Goal: Task Accomplishment & Management: Complete application form

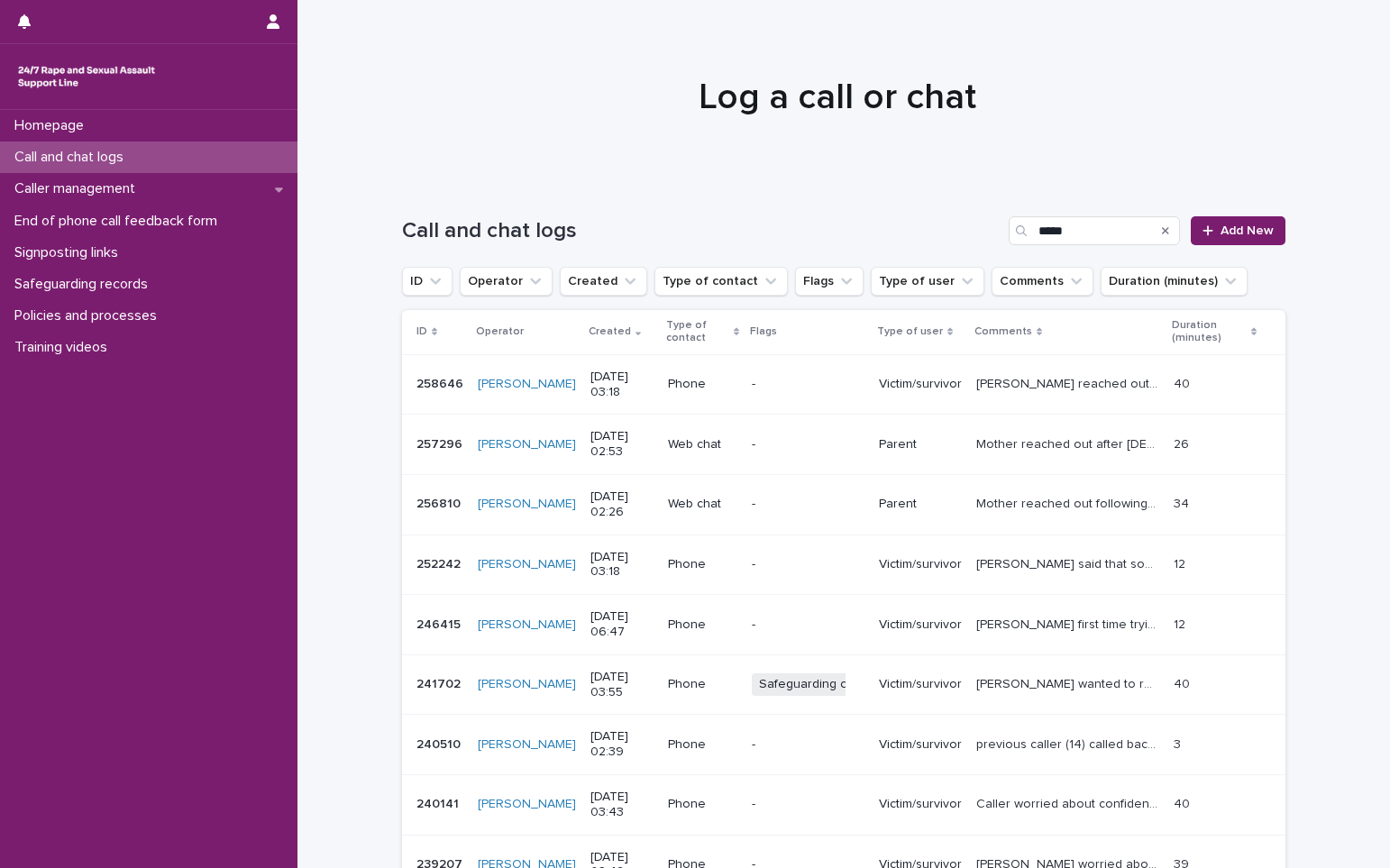
type input "*****"
click at [1235, 229] on span "Add New" at bounding box center [1247, 230] width 53 height 13
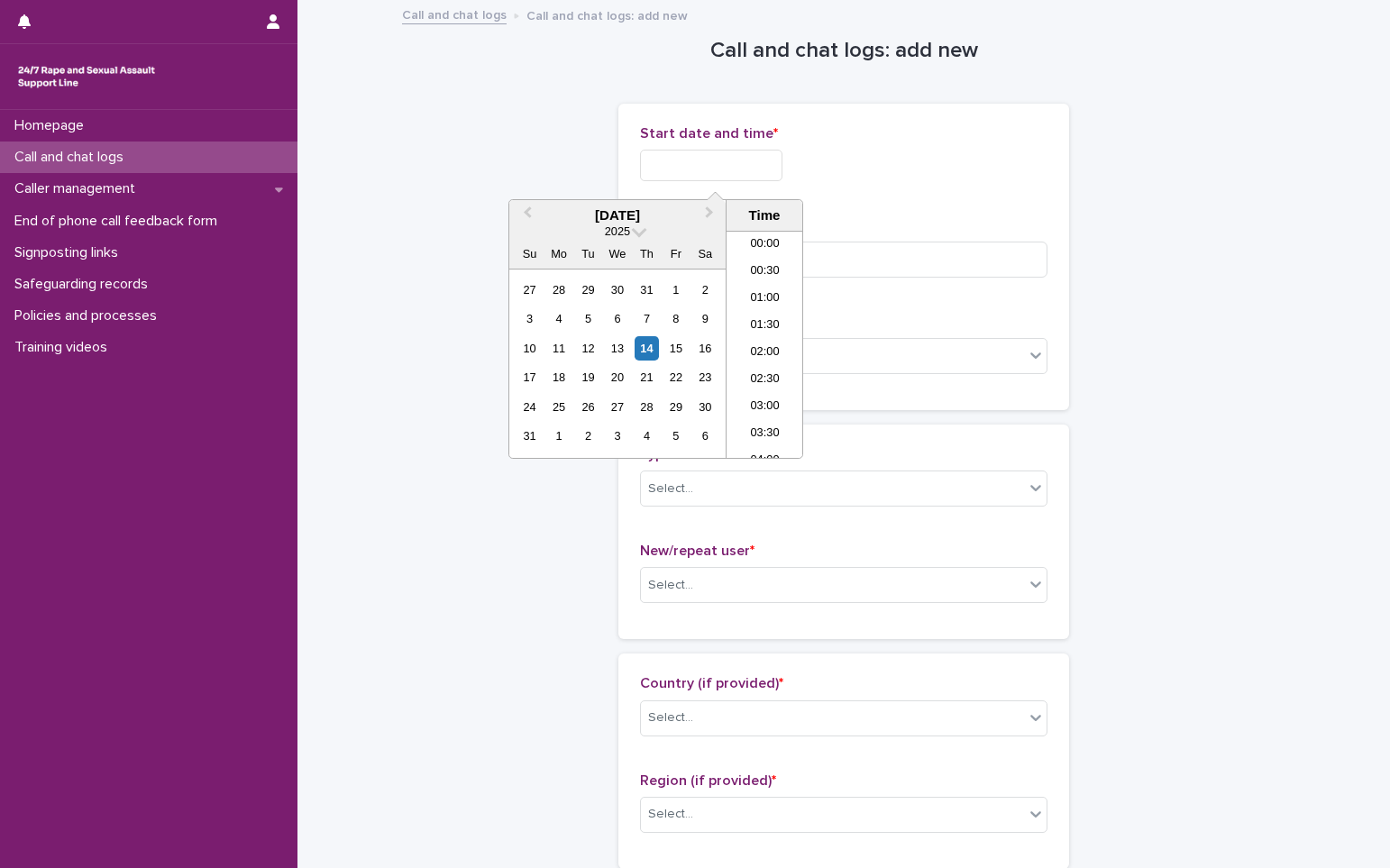
click at [675, 170] on input "text" at bounding box center [710, 166] width 142 height 31
click at [752, 308] on li "02:30" at bounding box center [765, 317] width 76 height 27
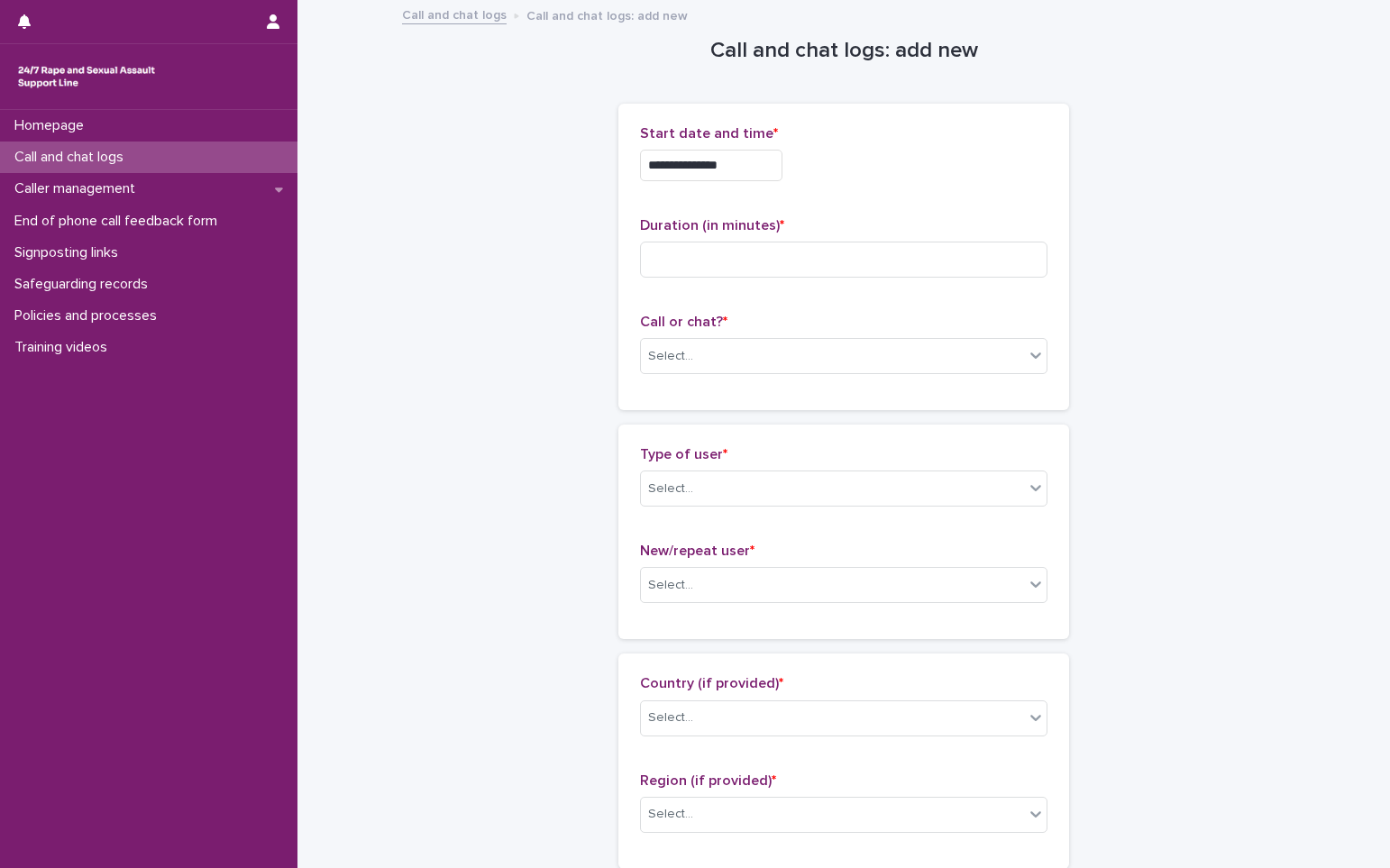
click at [756, 172] on input "**********" at bounding box center [710, 166] width 142 height 31
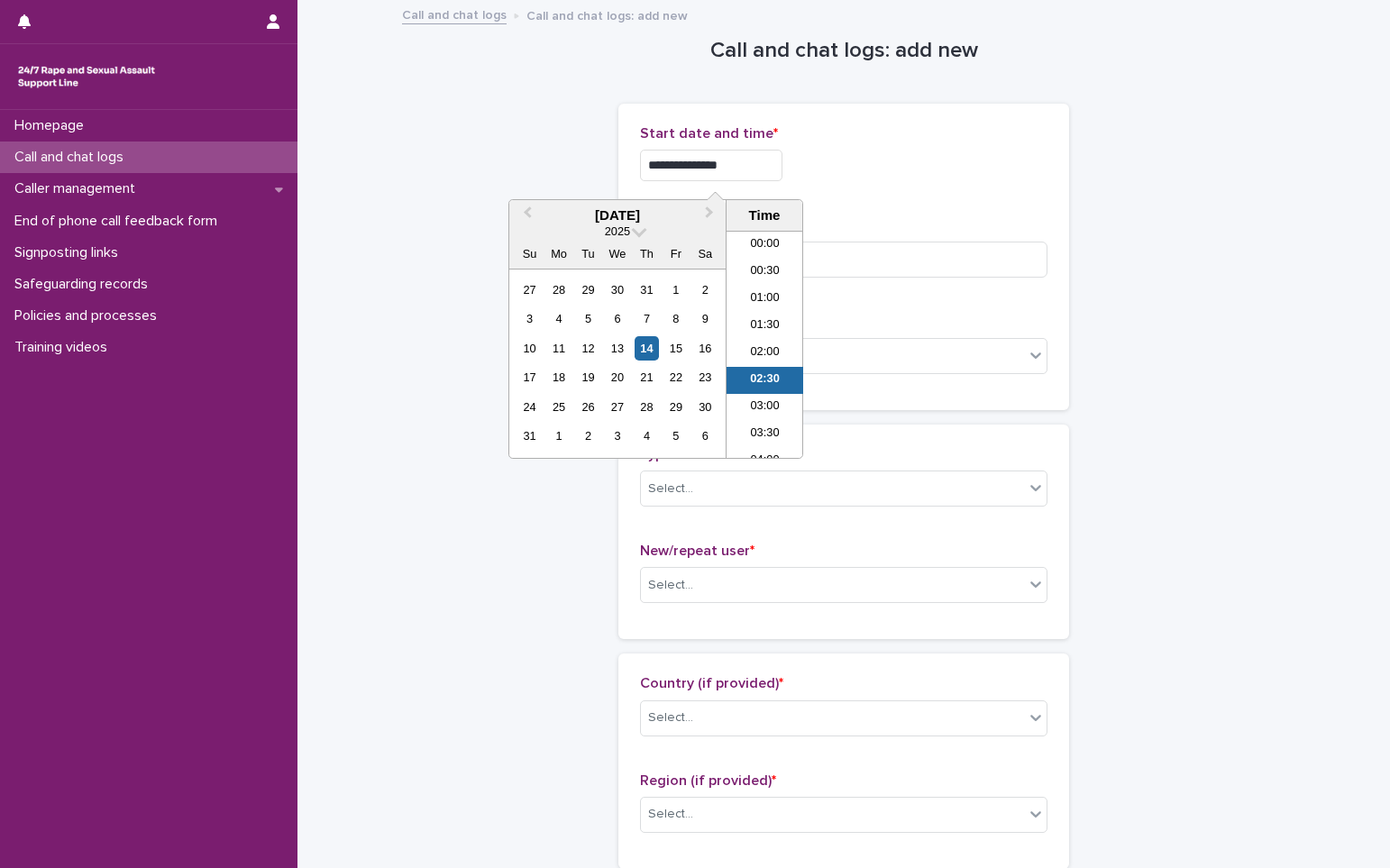
scroll to position [36, 0]
type input "**********"
click at [877, 258] on input at bounding box center [843, 260] width 407 height 36
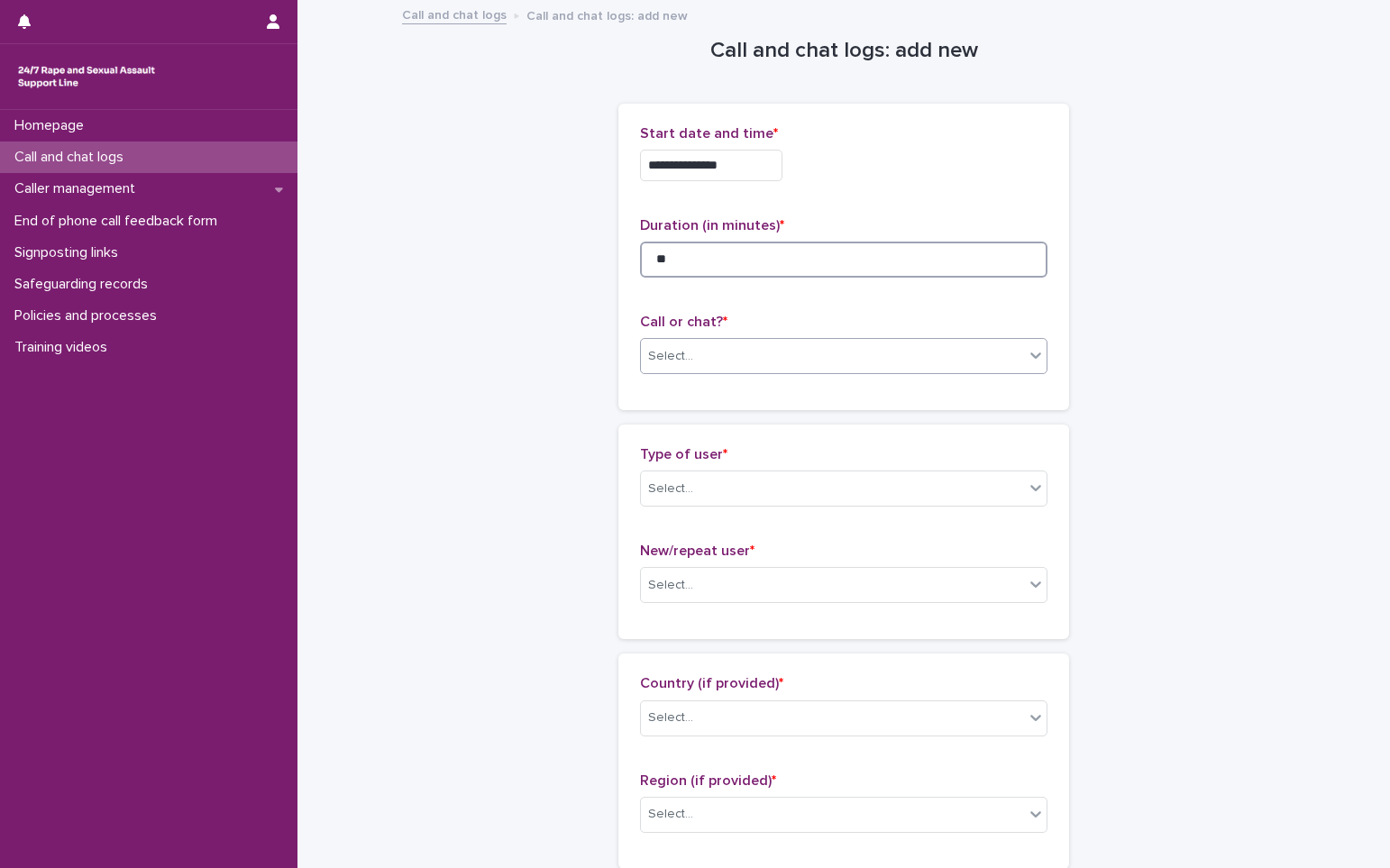
type input "**"
click at [790, 357] on div "Select..." at bounding box center [832, 357] width 383 height 29
click at [684, 390] on div "Phone" at bounding box center [838, 391] width 406 height 31
click at [677, 495] on div "Select..." at bounding box center [670, 488] width 45 height 19
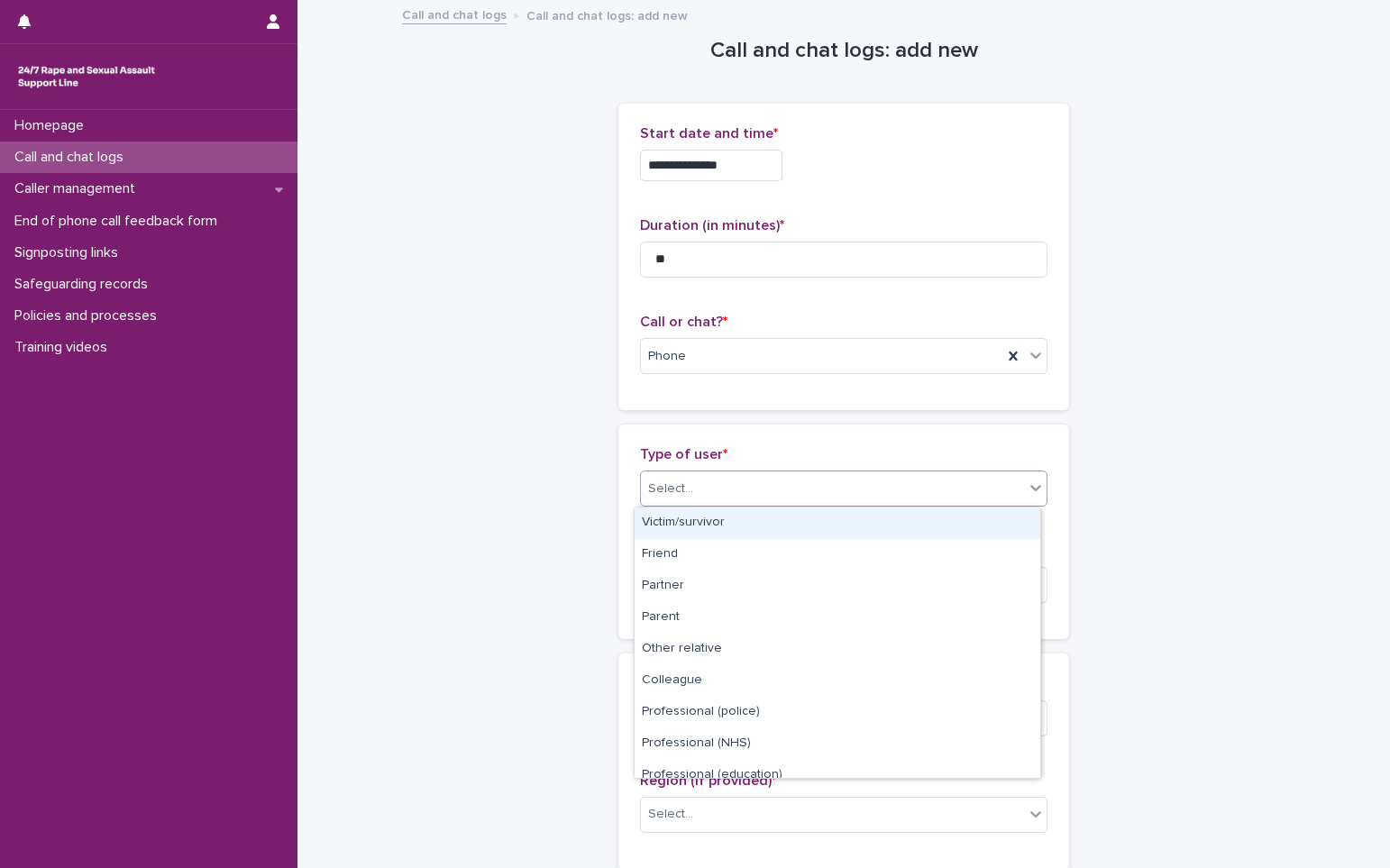
click at [667, 518] on div "Victim/survivor" at bounding box center [838, 523] width 406 height 31
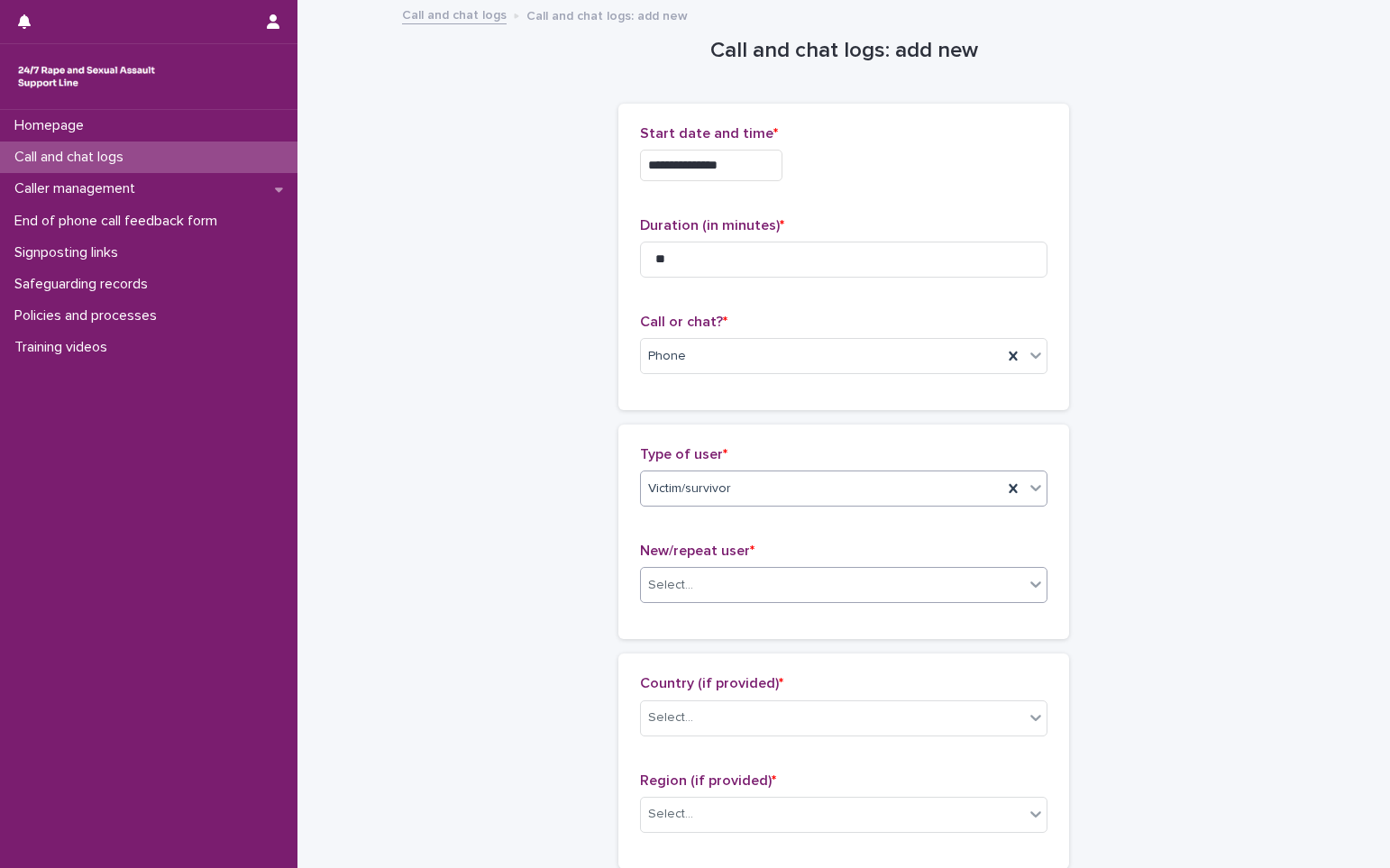
click at [673, 582] on div "Select..." at bounding box center [670, 585] width 45 height 19
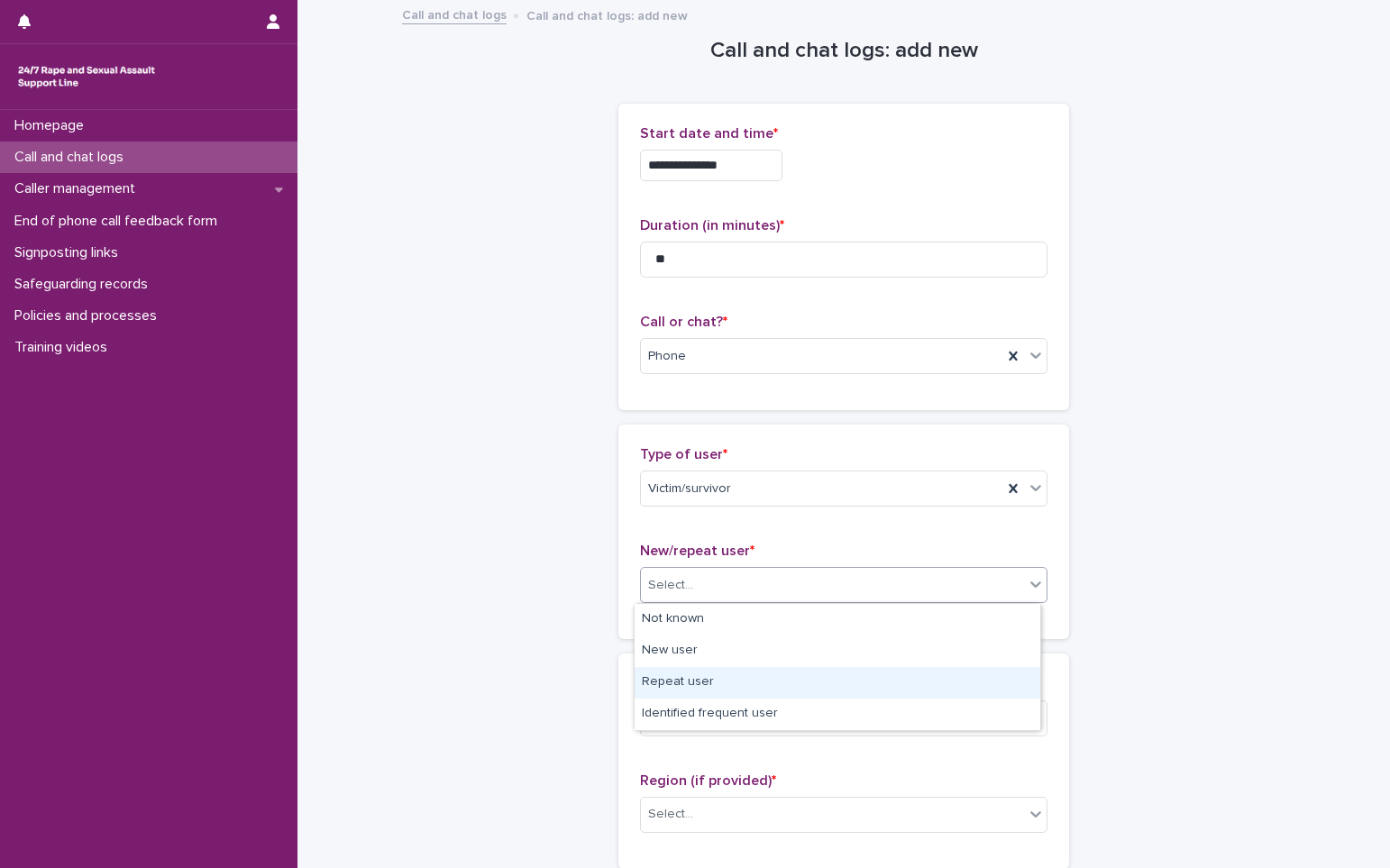
click at [689, 670] on div "Repeat user" at bounding box center [838, 683] width 406 height 31
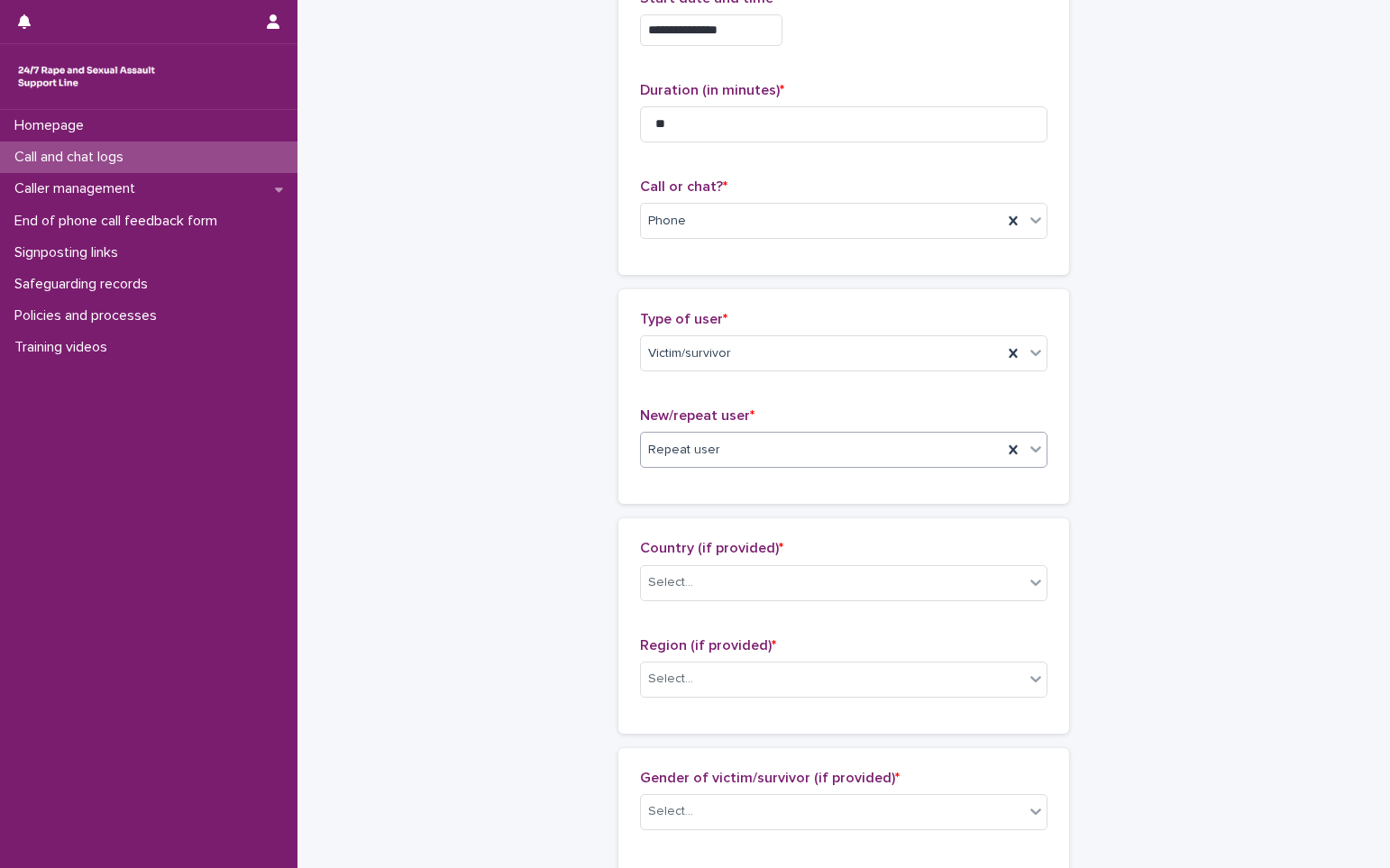
scroll to position [361, 0]
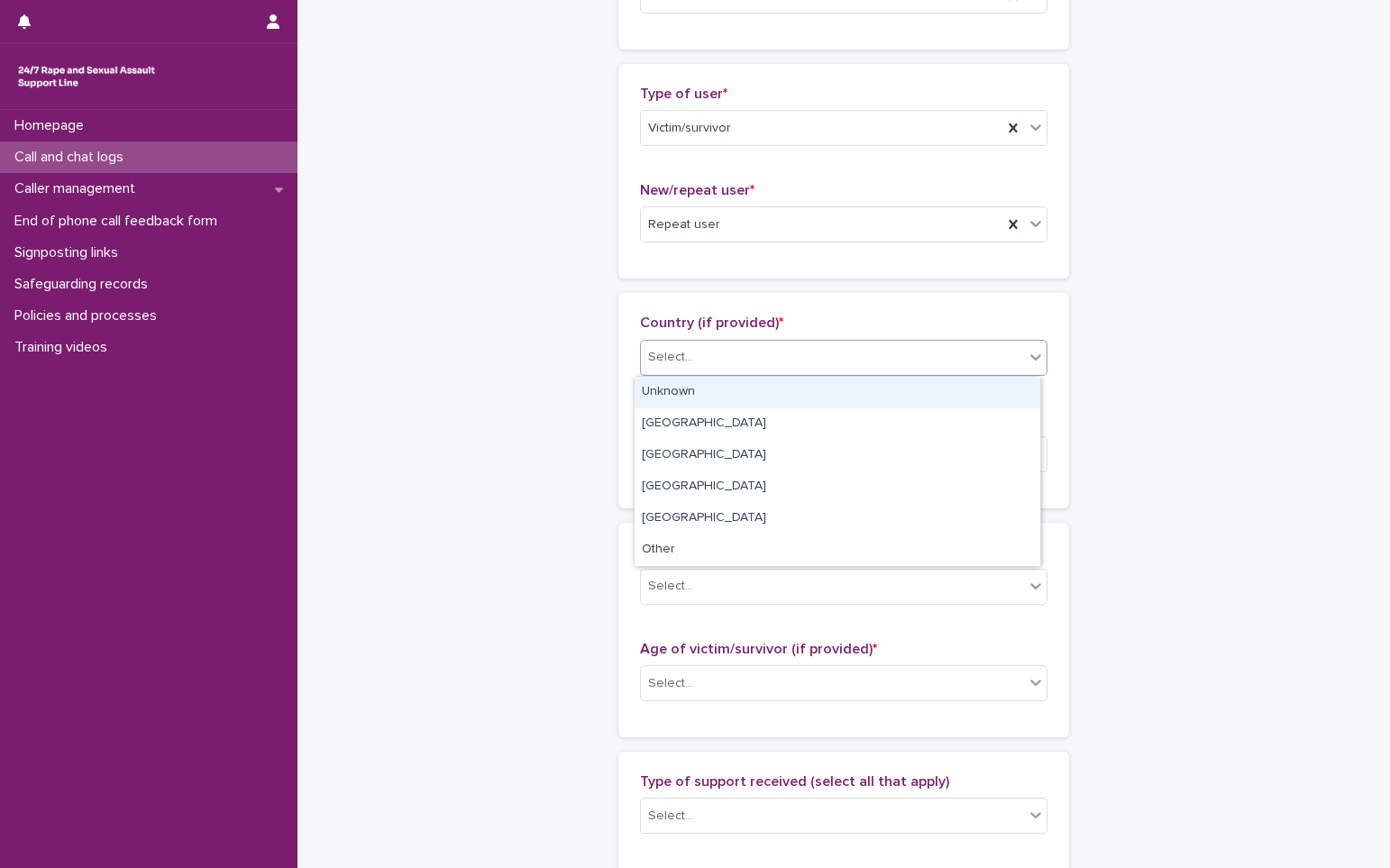
click at [698, 369] on div "Select..." at bounding box center [832, 358] width 383 height 29
click at [682, 394] on div "Unknown" at bounding box center [838, 393] width 406 height 31
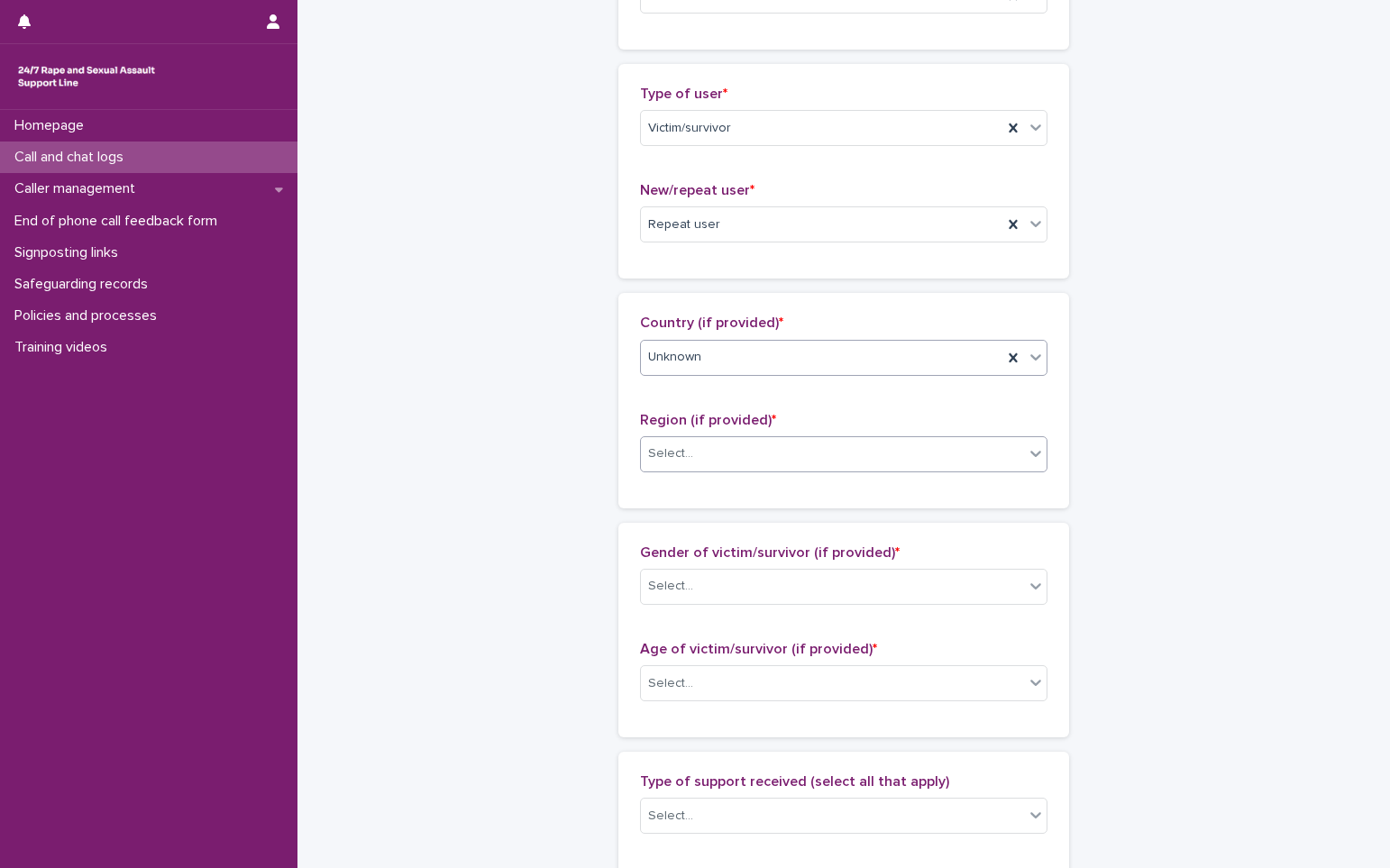
click at [682, 453] on div "Select..." at bounding box center [670, 454] width 45 height 19
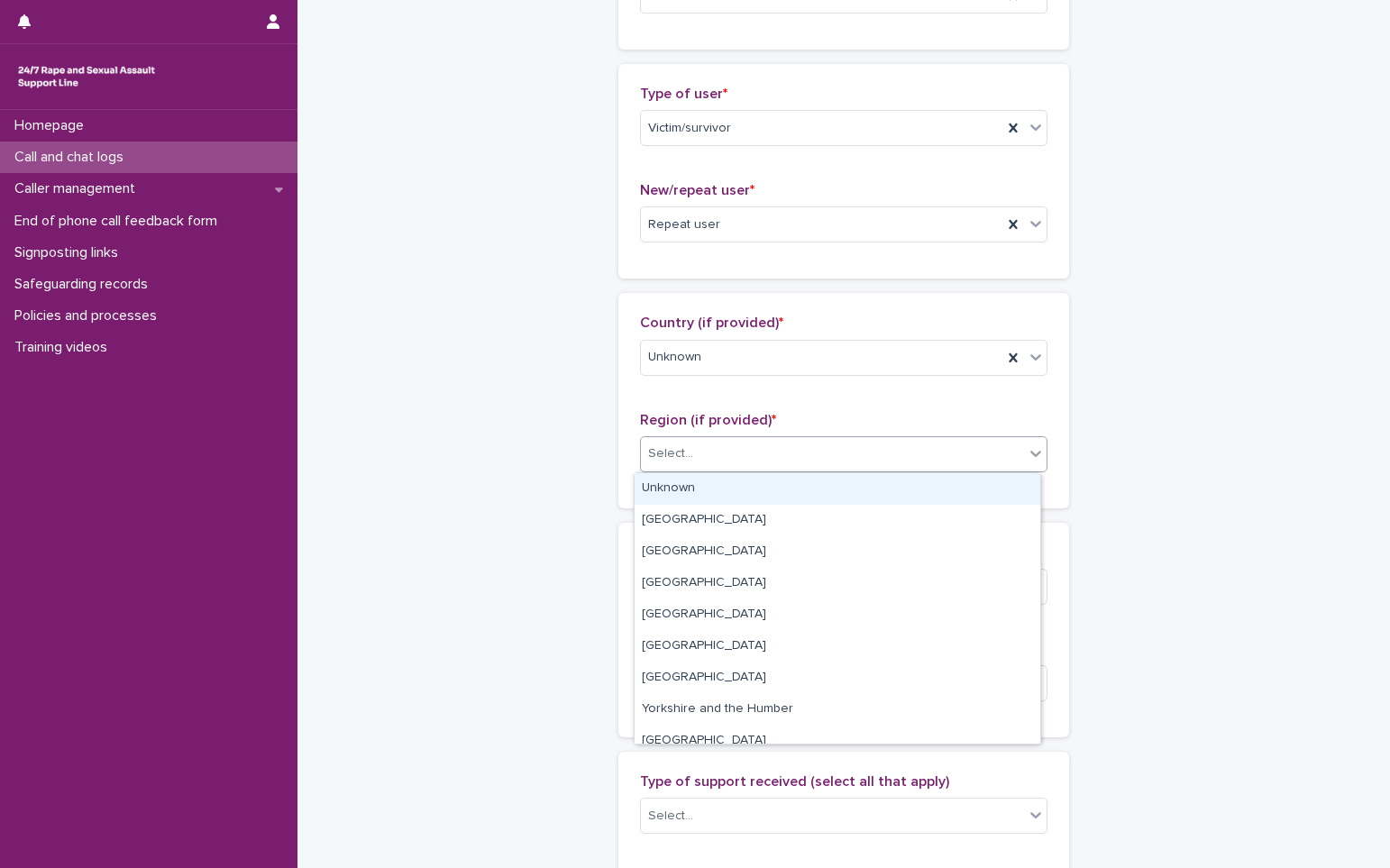
click at [682, 490] on div "Unknown" at bounding box center [838, 489] width 406 height 31
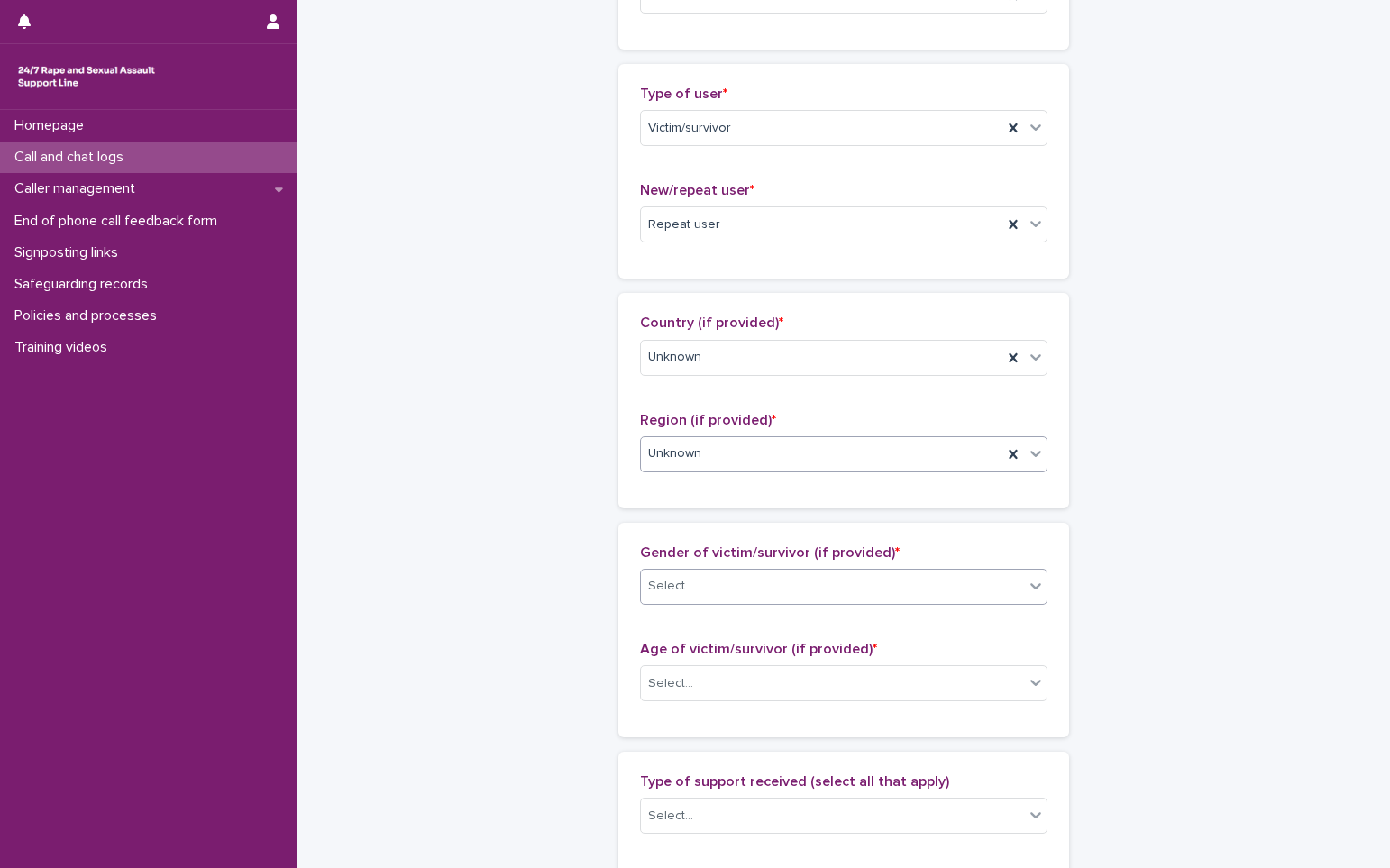
click at [677, 584] on div "Select..." at bounding box center [670, 586] width 45 height 19
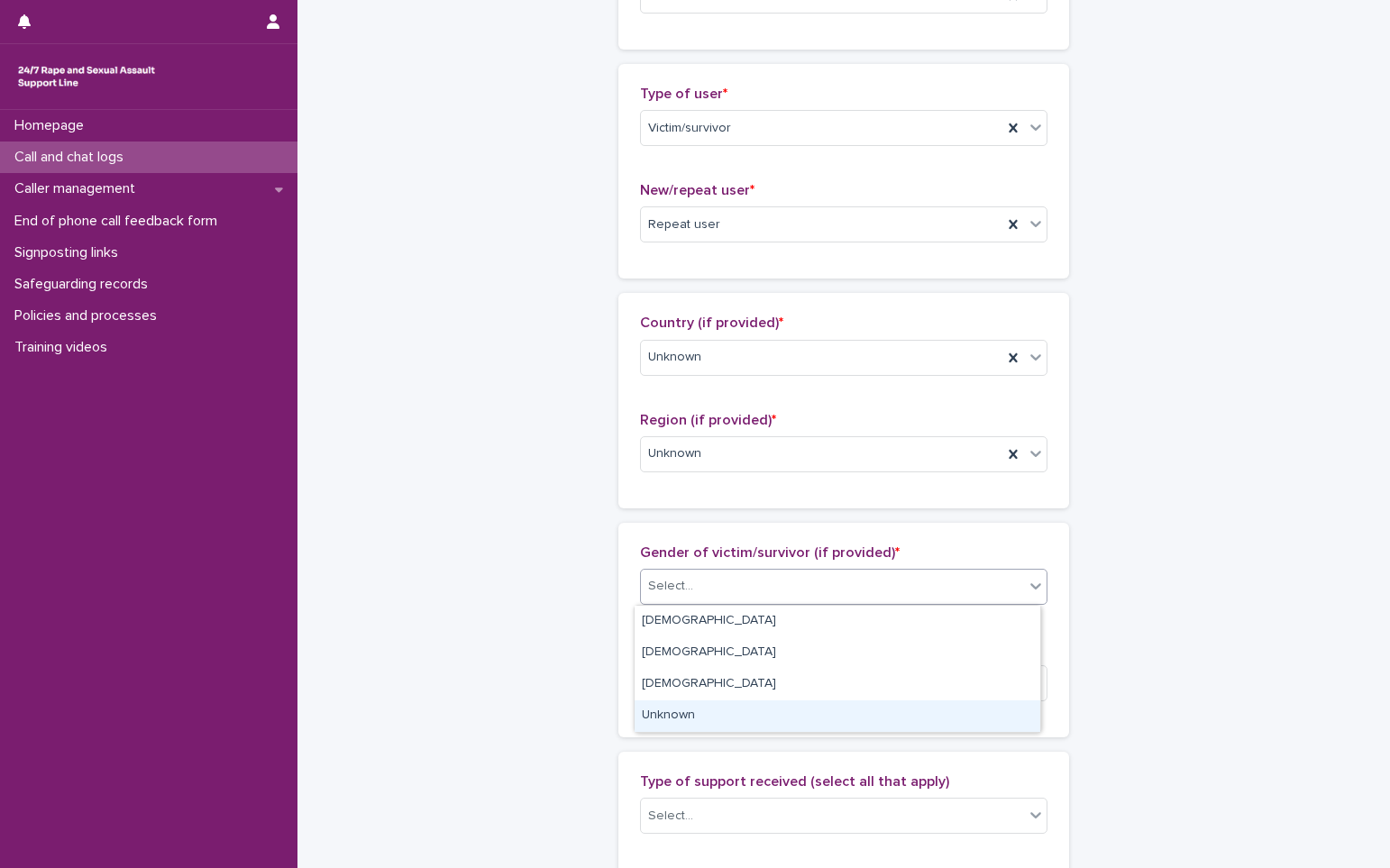
click at [693, 721] on div "Unknown" at bounding box center [838, 716] width 406 height 31
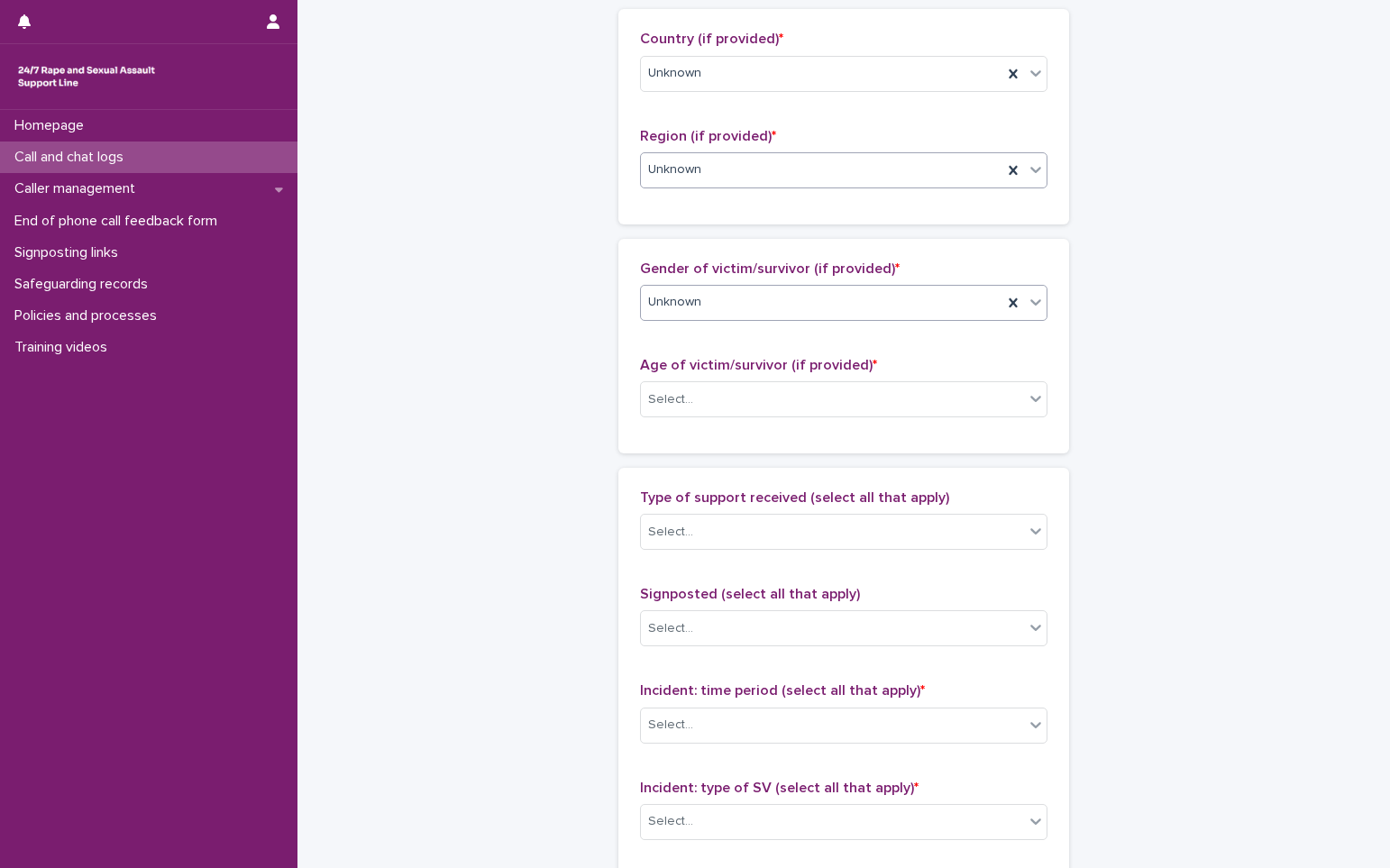
scroll to position [721, 0]
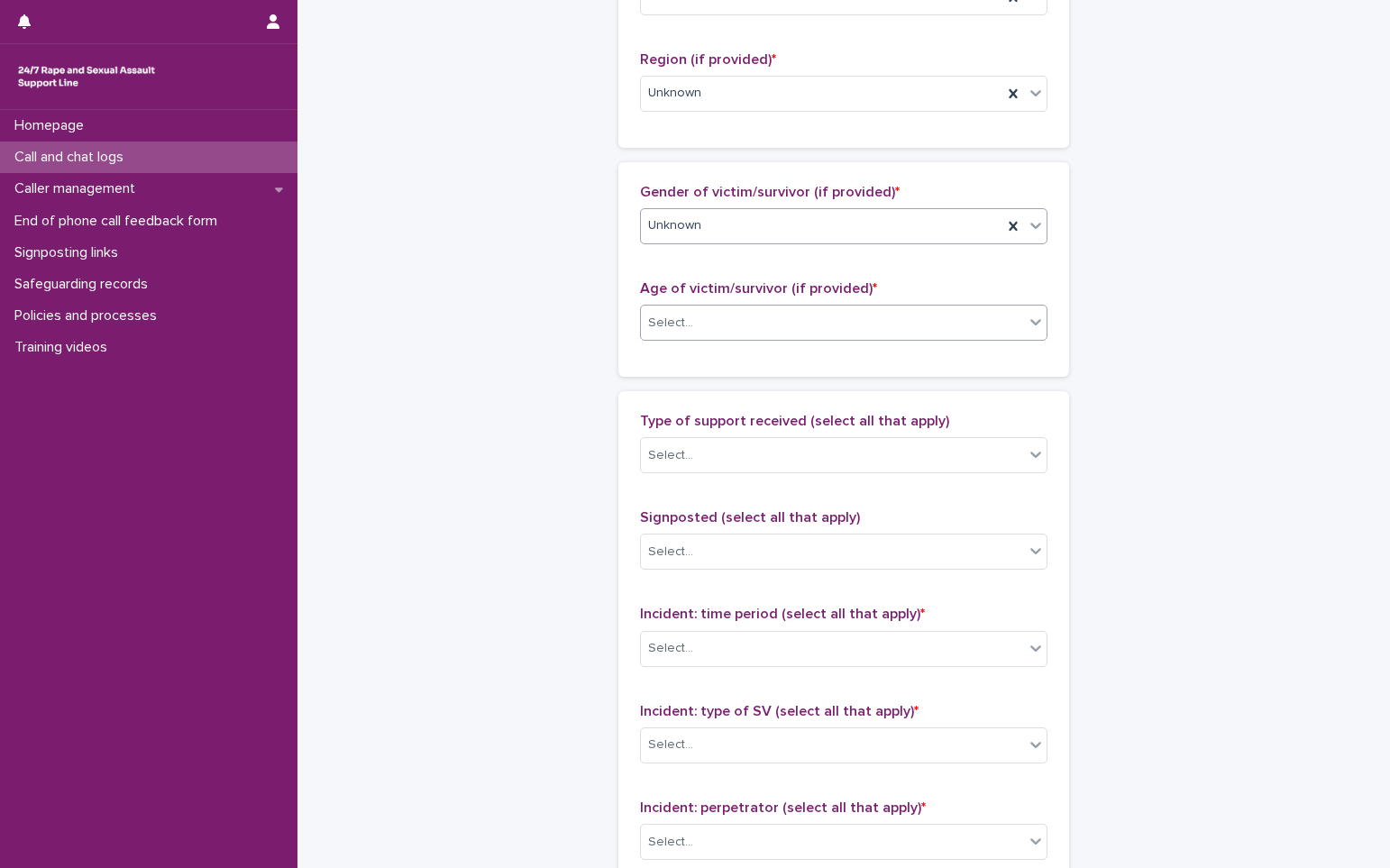
click at [709, 321] on div "Select..." at bounding box center [832, 323] width 383 height 29
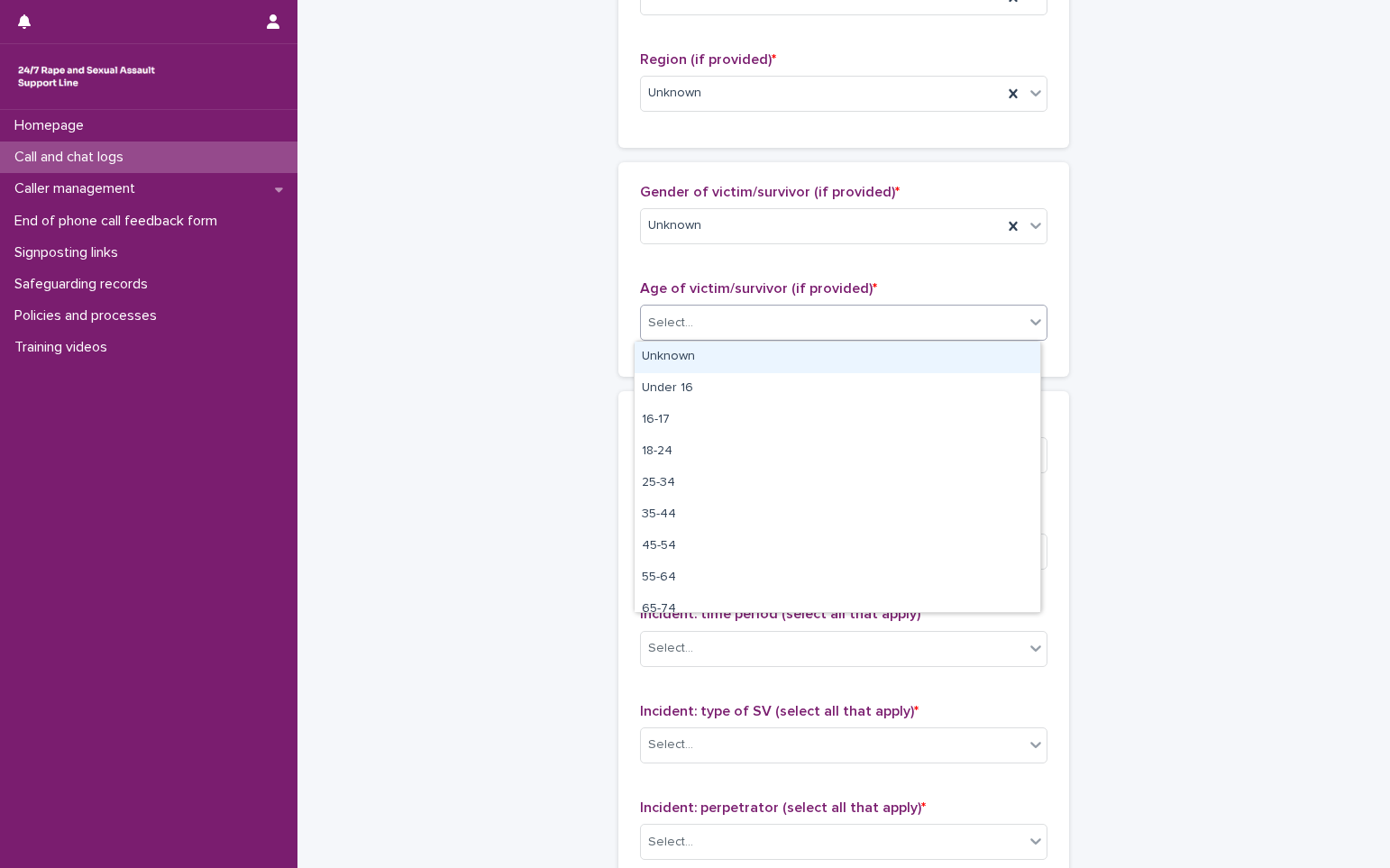
click at [700, 356] on div "Unknown" at bounding box center [838, 358] width 406 height 31
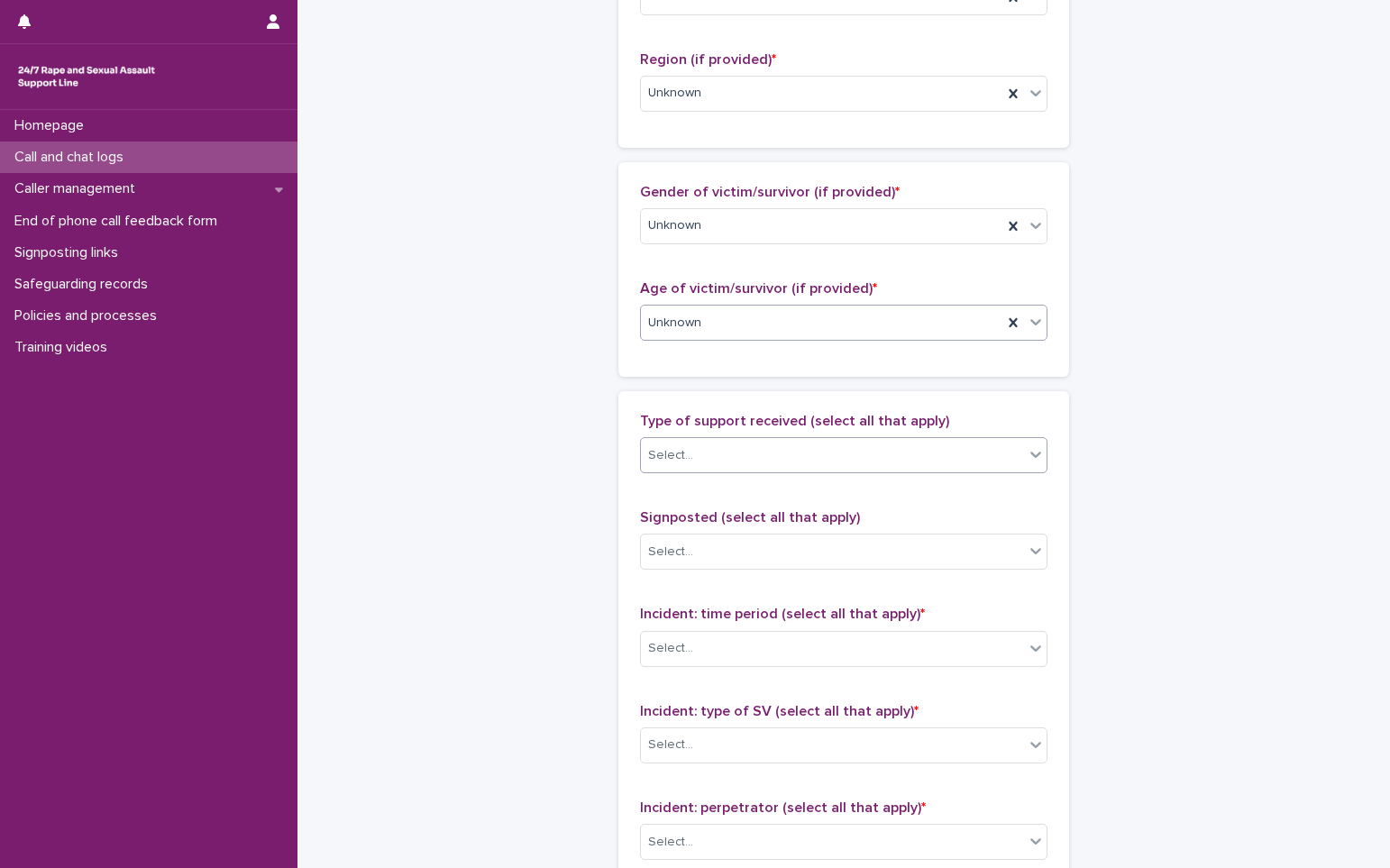
click at [670, 463] on div "Select..." at bounding box center [670, 455] width 45 height 19
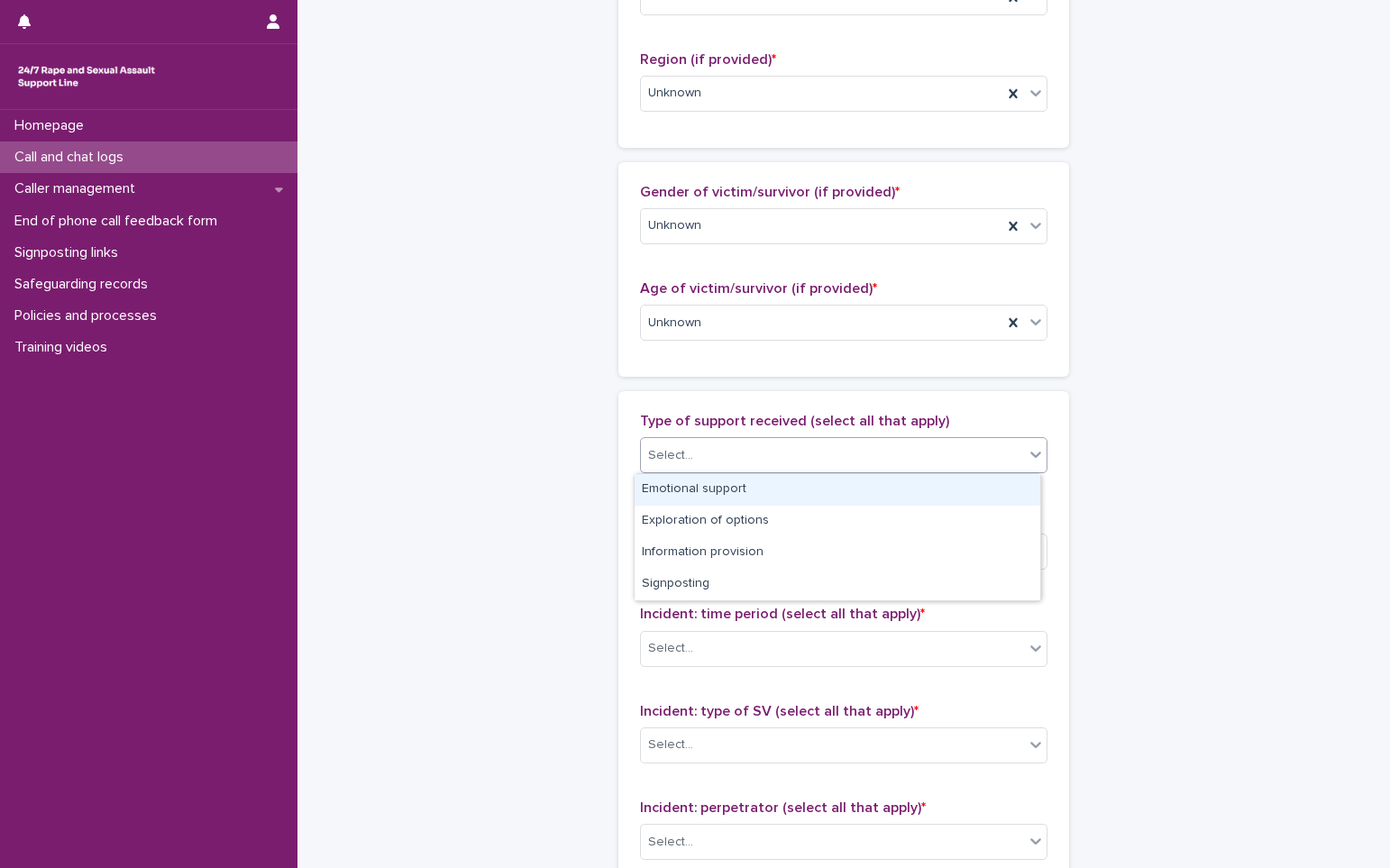
click at [676, 486] on div "Emotional support" at bounding box center [838, 490] width 406 height 31
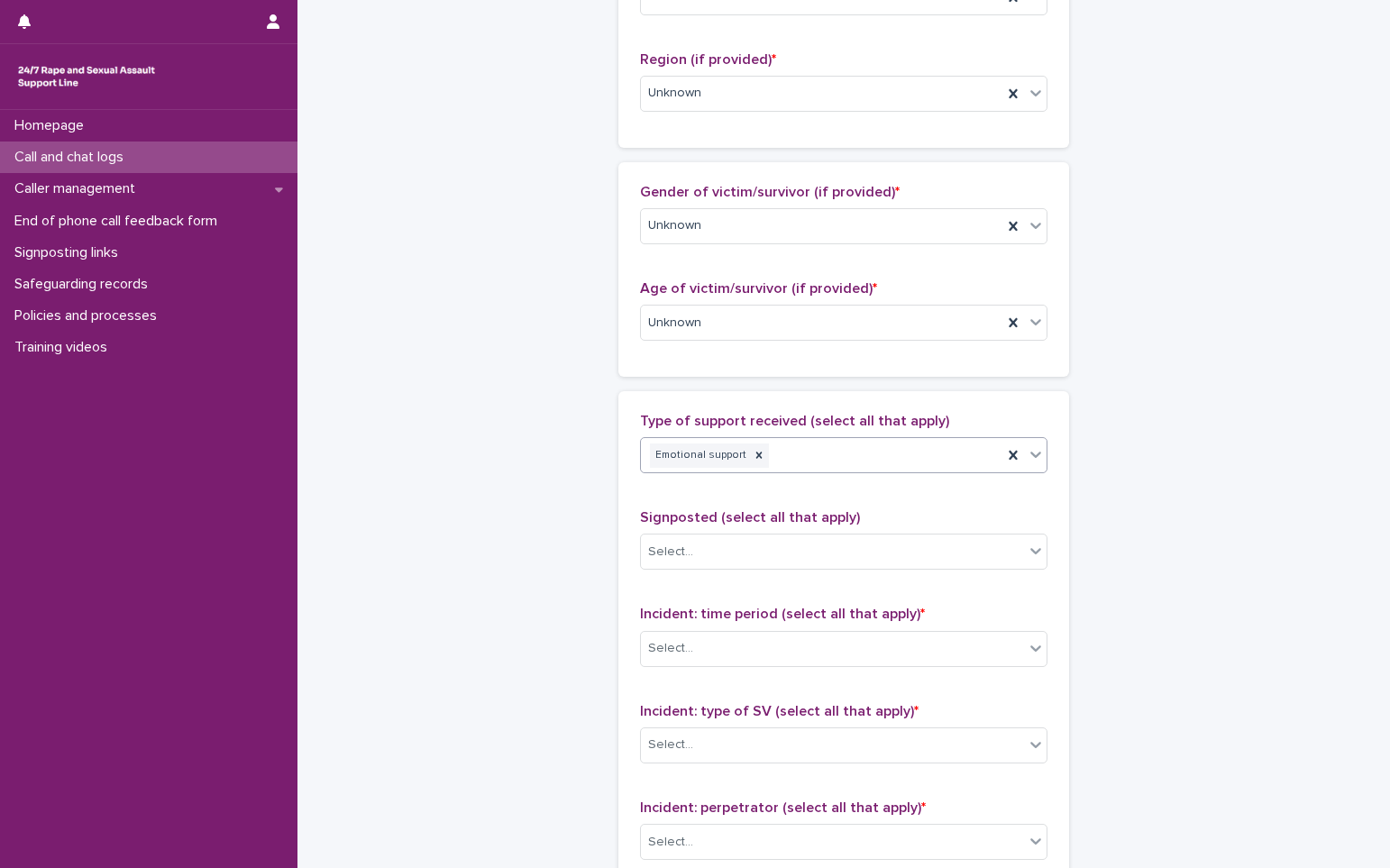
click at [805, 451] on div "Emotional support" at bounding box center [821, 456] width 361 height 31
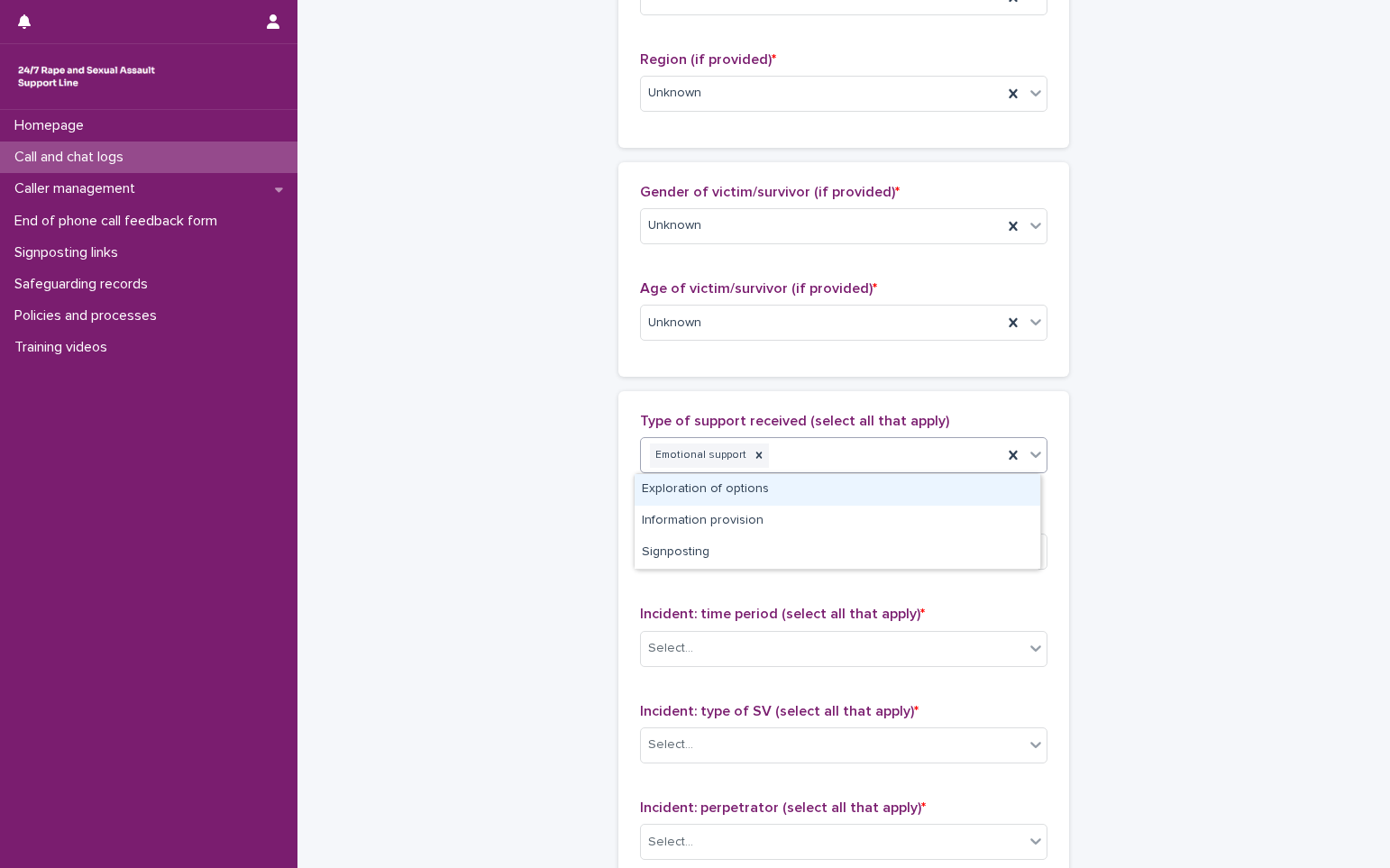
click at [727, 488] on div "Exploration of options" at bounding box center [838, 490] width 406 height 31
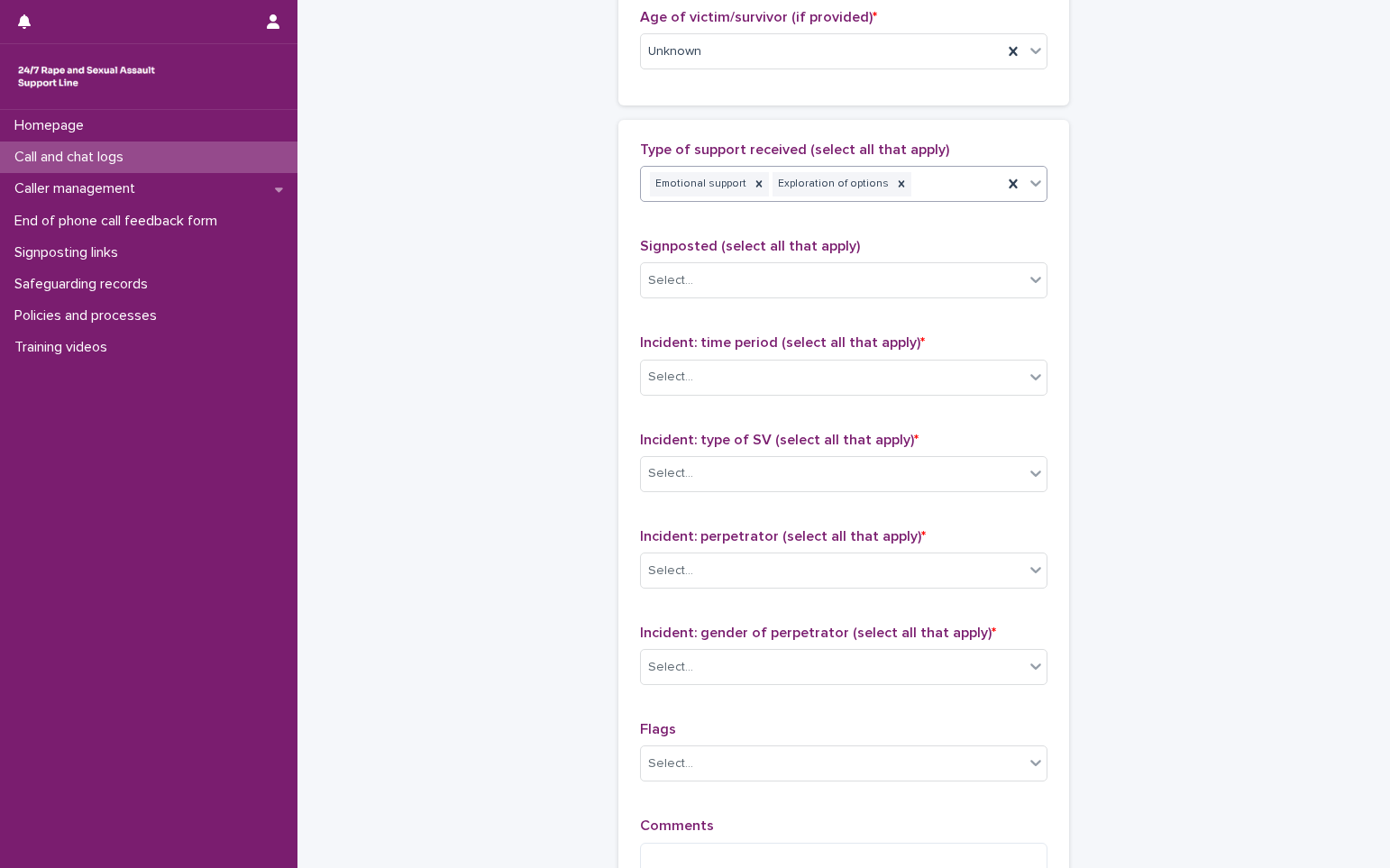
scroll to position [1082, 0]
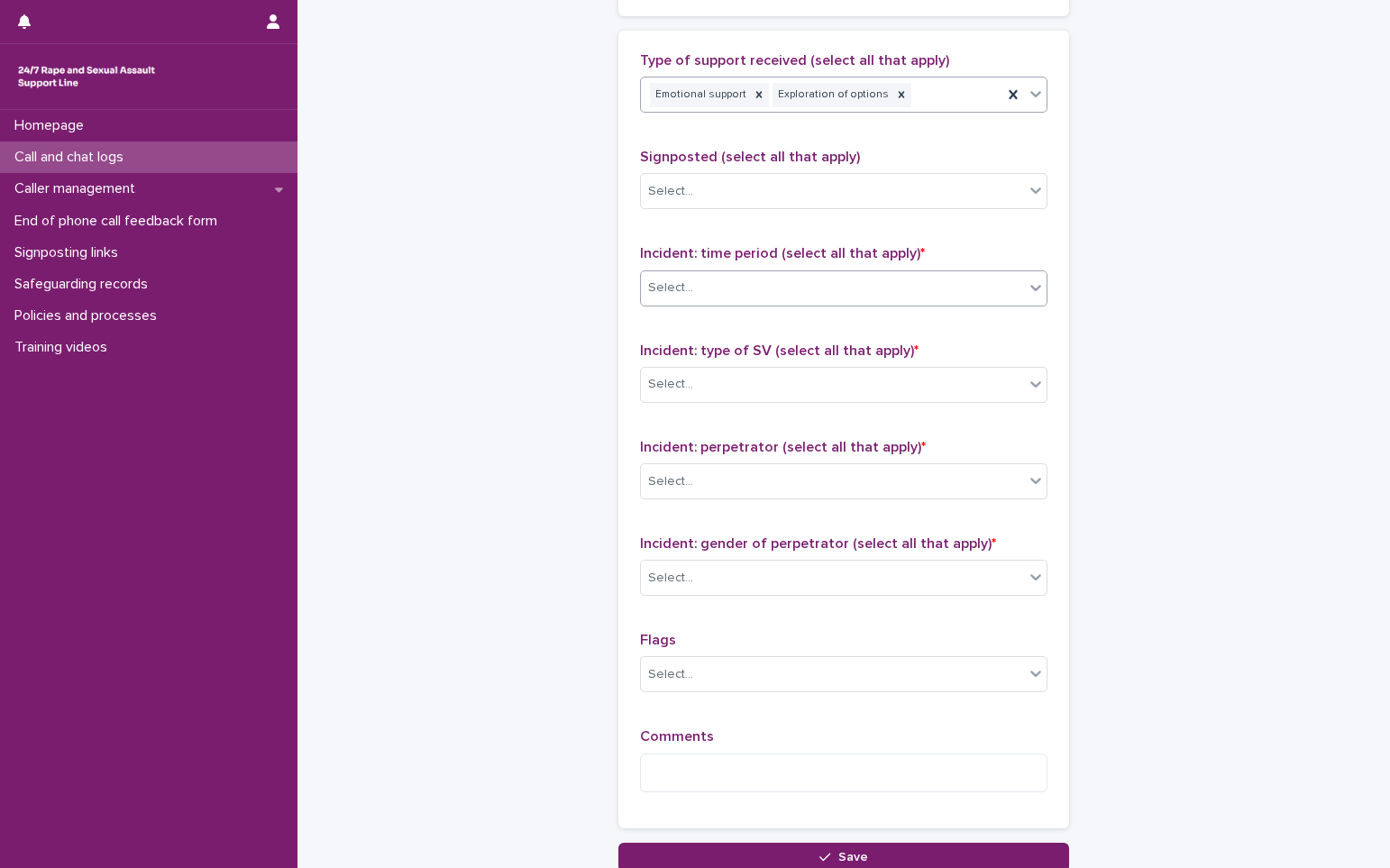
click at [697, 284] on div "Select..." at bounding box center [832, 288] width 383 height 29
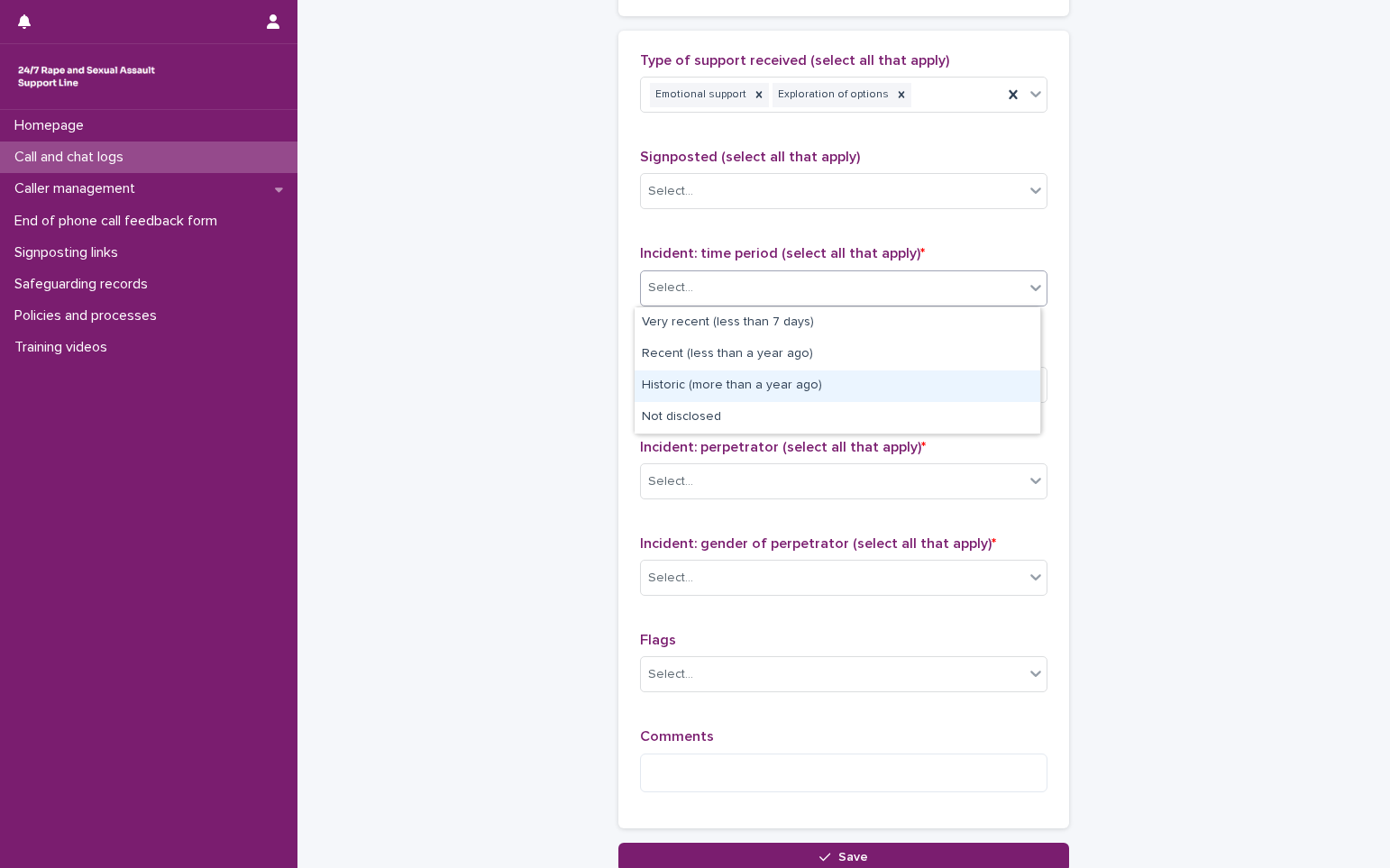
click at [717, 382] on div "Historic (more than a year ago)" at bounding box center [838, 386] width 406 height 31
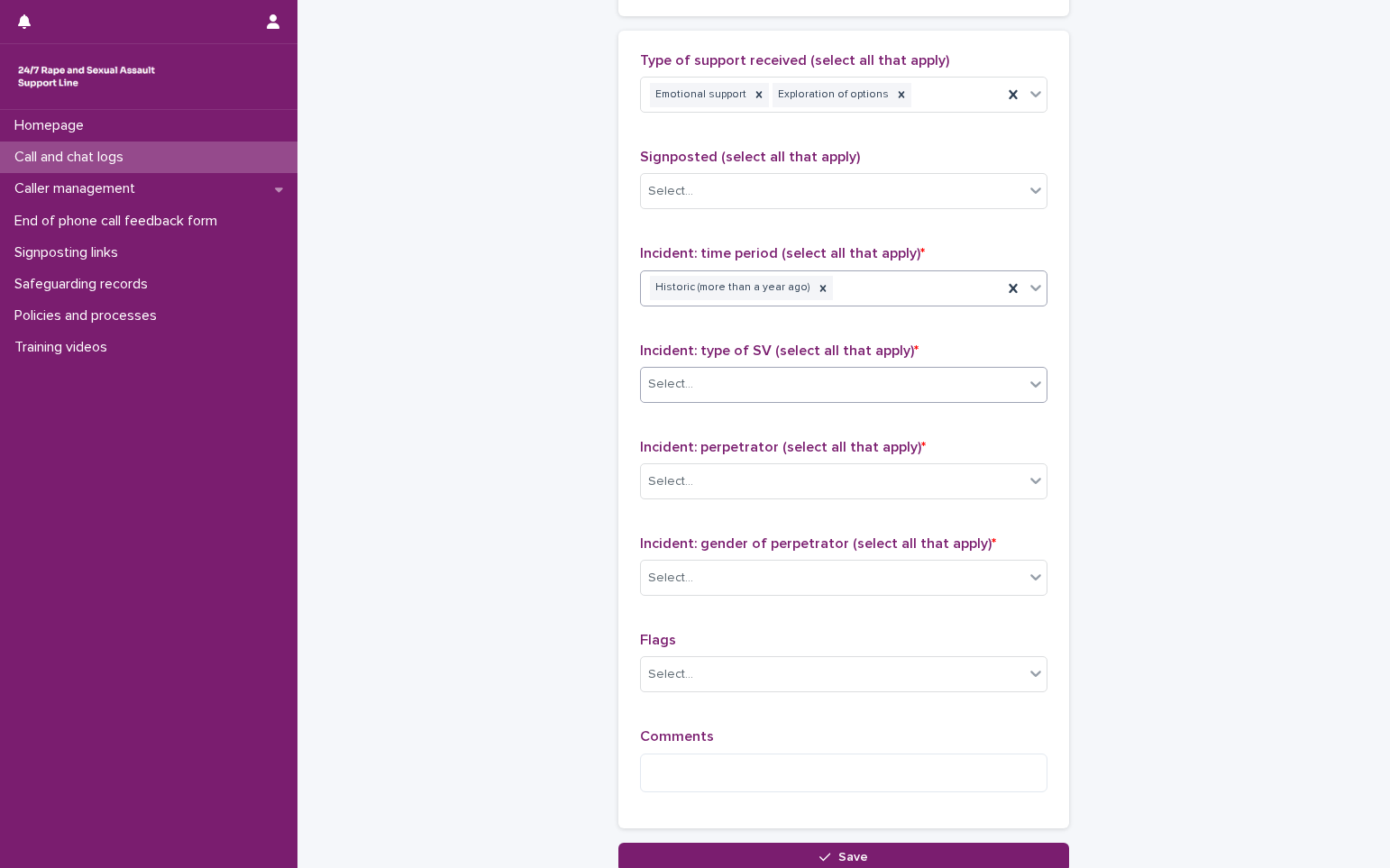
click at [718, 386] on div "Select..." at bounding box center [832, 384] width 383 height 29
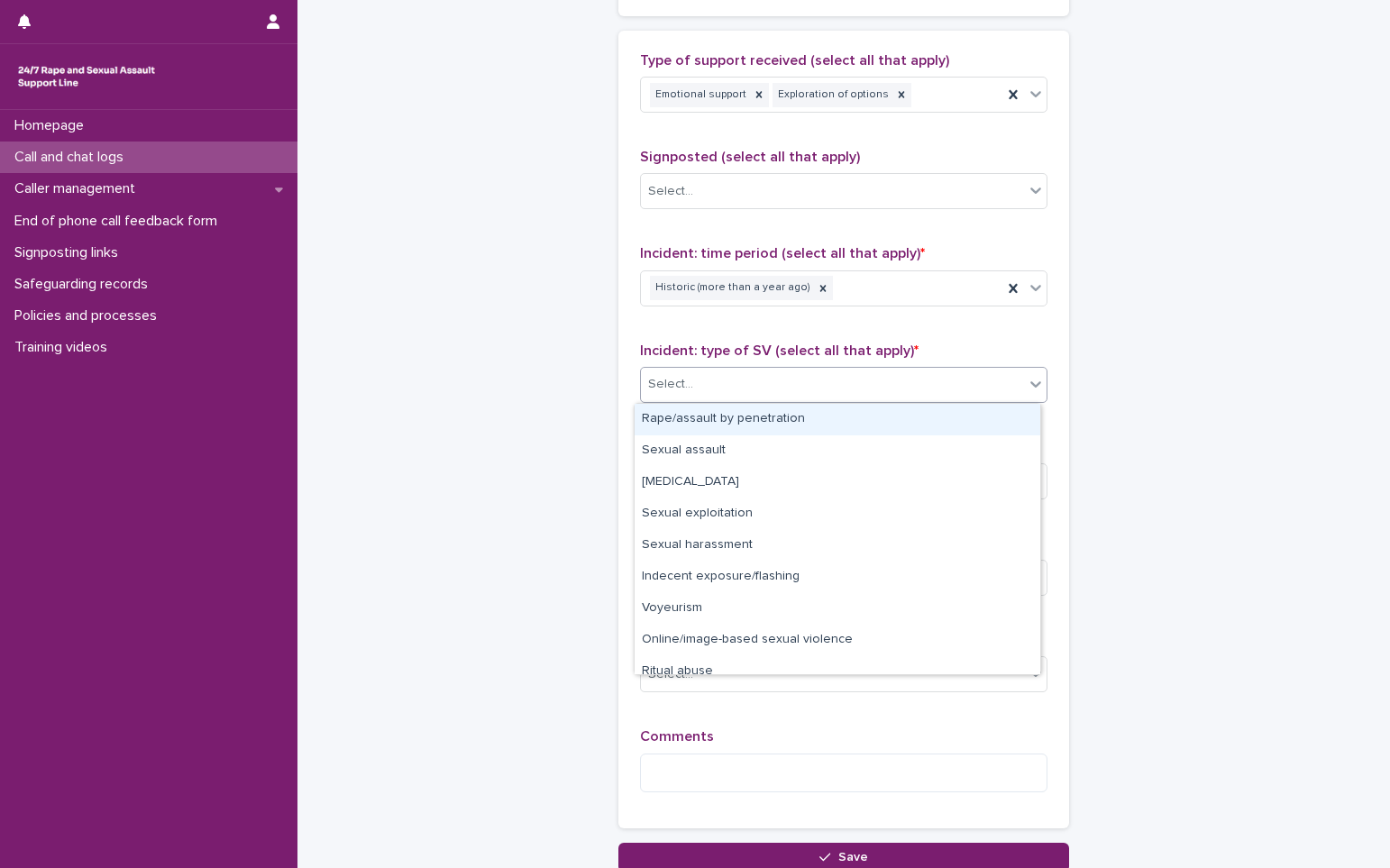
click at [732, 421] on div "Rape/assault by penetration" at bounding box center [838, 419] width 406 height 31
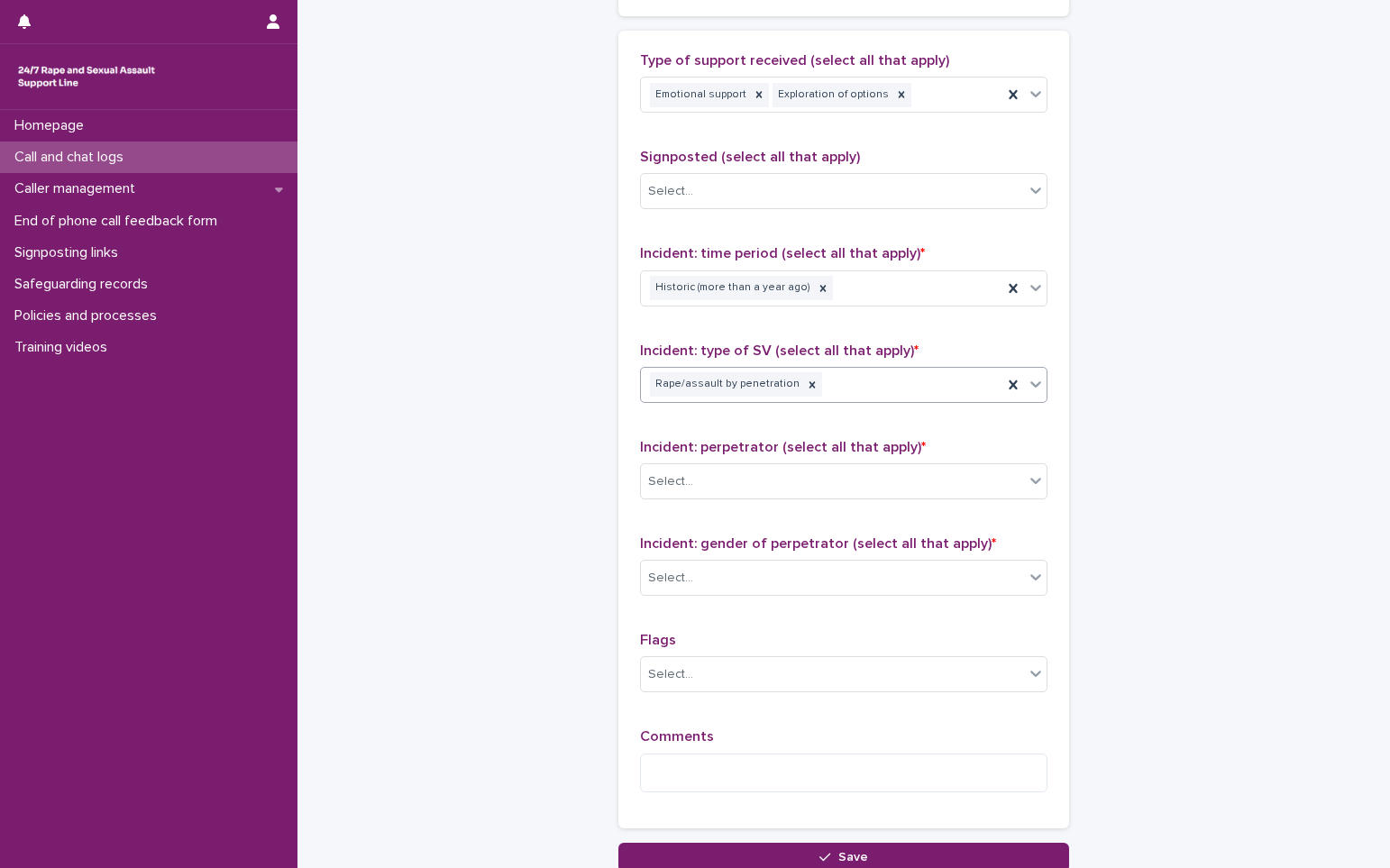
click at [803, 379] on div "Rape/assault by penetration" at bounding box center [821, 384] width 361 height 31
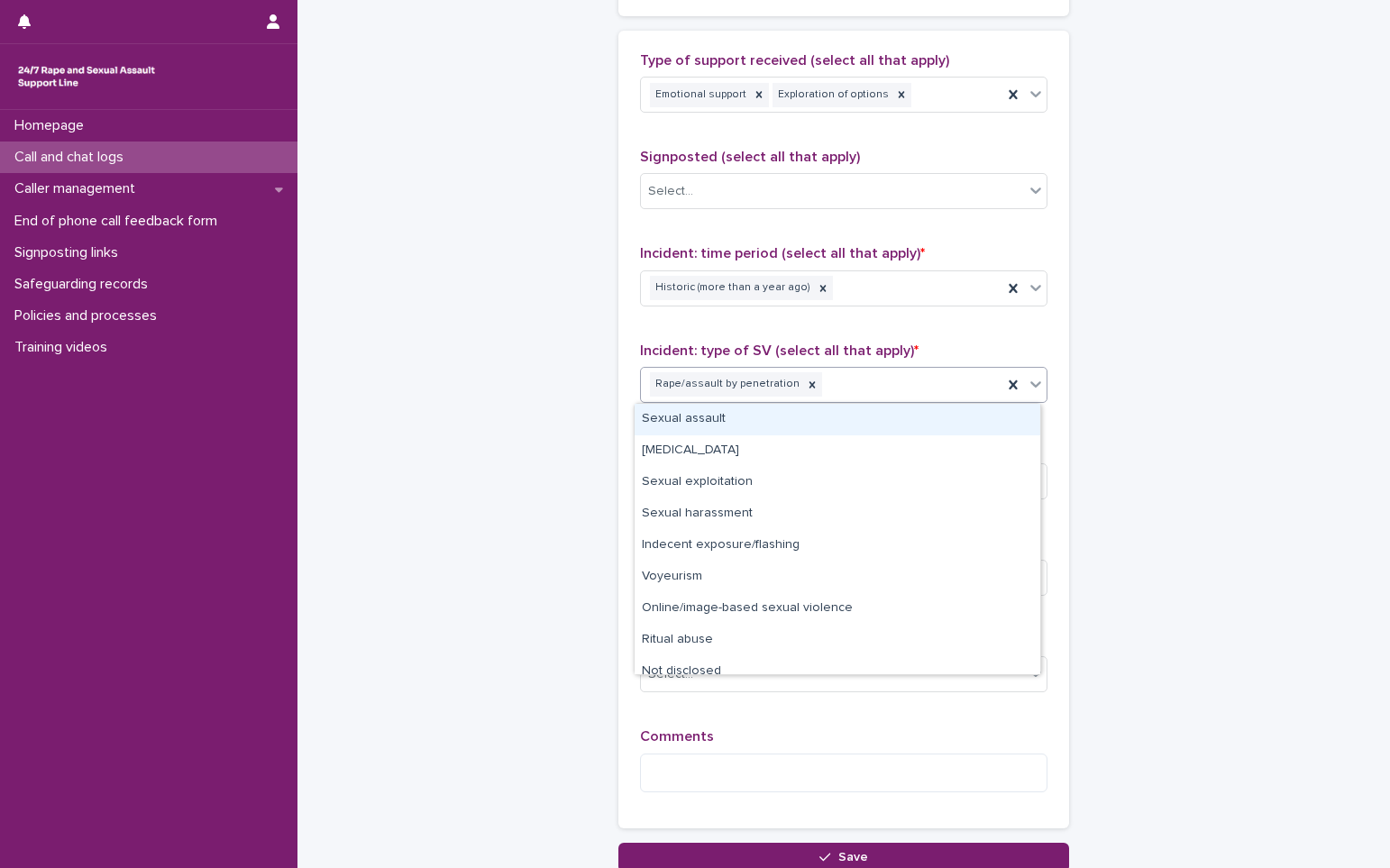
click at [696, 421] on div "Sexual assault" at bounding box center [838, 419] width 406 height 31
click at [927, 380] on div "Rape/assault by penetration Sexual assault" at bounding box center [821, 384] width 361 height 31
click at [713, 423] on div "[MEDICAL_DATA]" at bounding box center [838, 419] width 406 height 31
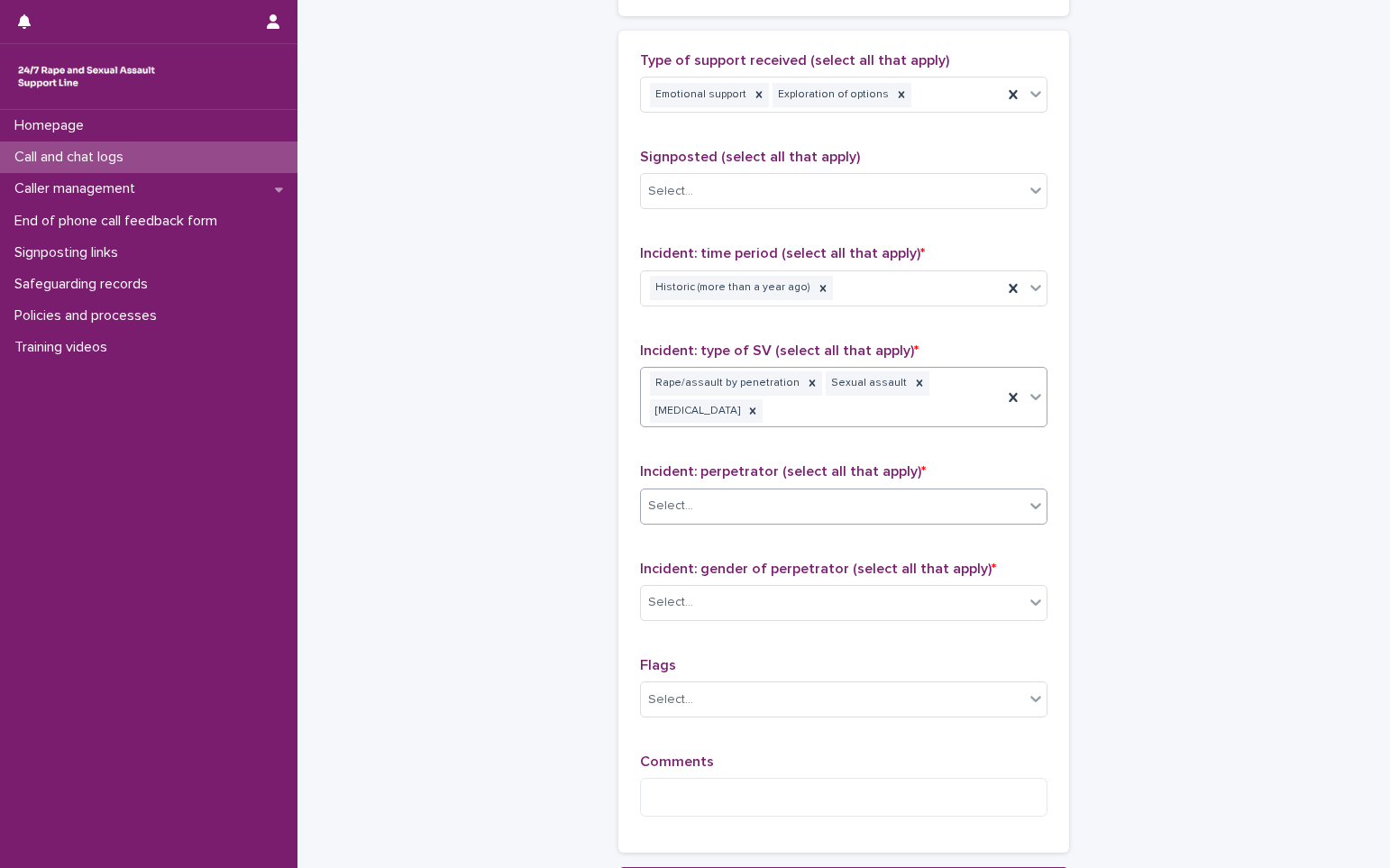
click at [703, 506] on div "Select..." at bounding box center [832, 506] width 383 height 29
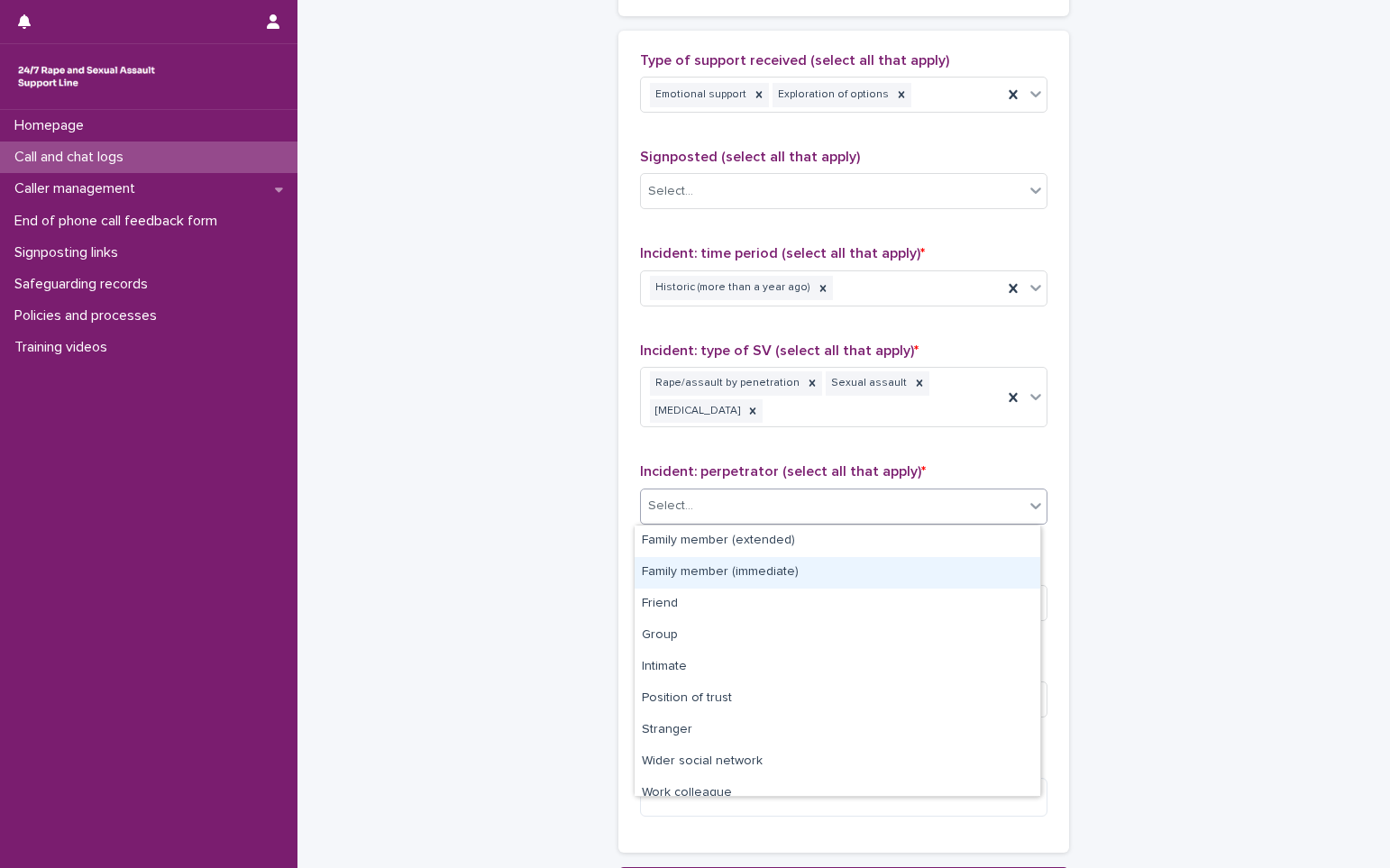
click at [699, 569] on div "Family member (immediate)" at bounding box center [838, 573] width 406 height 31
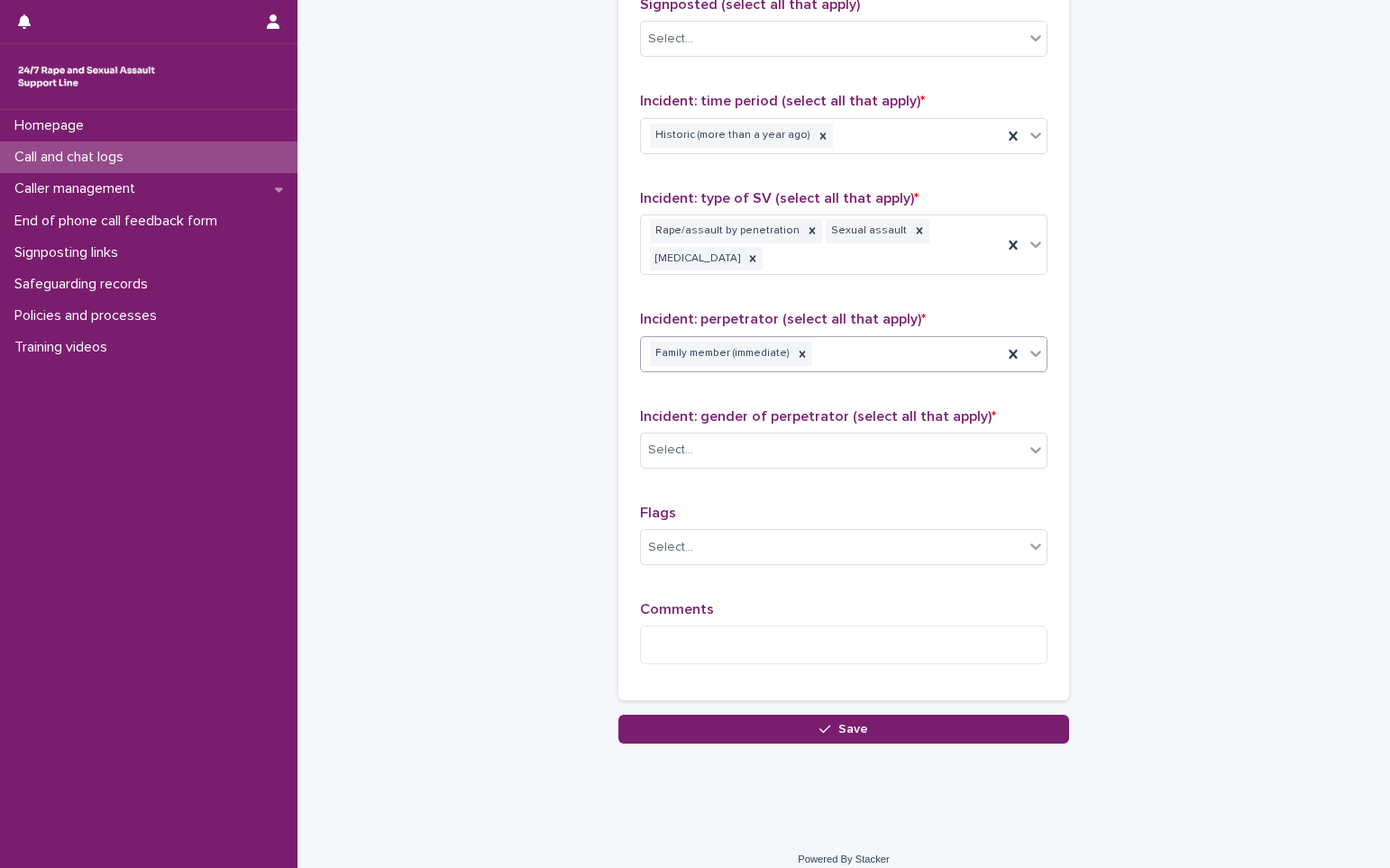
scroll to position [1251, 0]
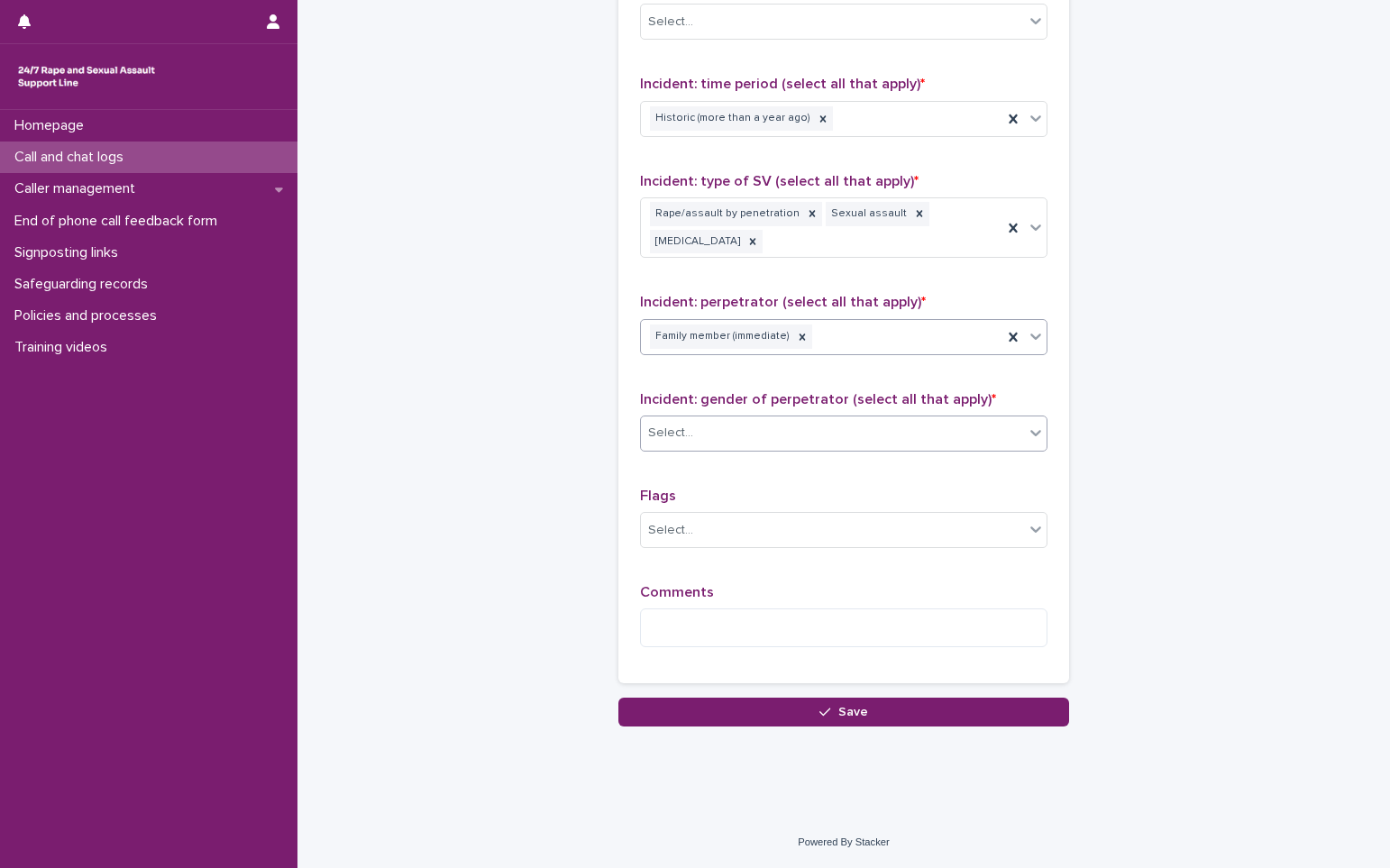
click at [746, 432] on div "Select..." at bounding box center [832, 433] width 383 height 29
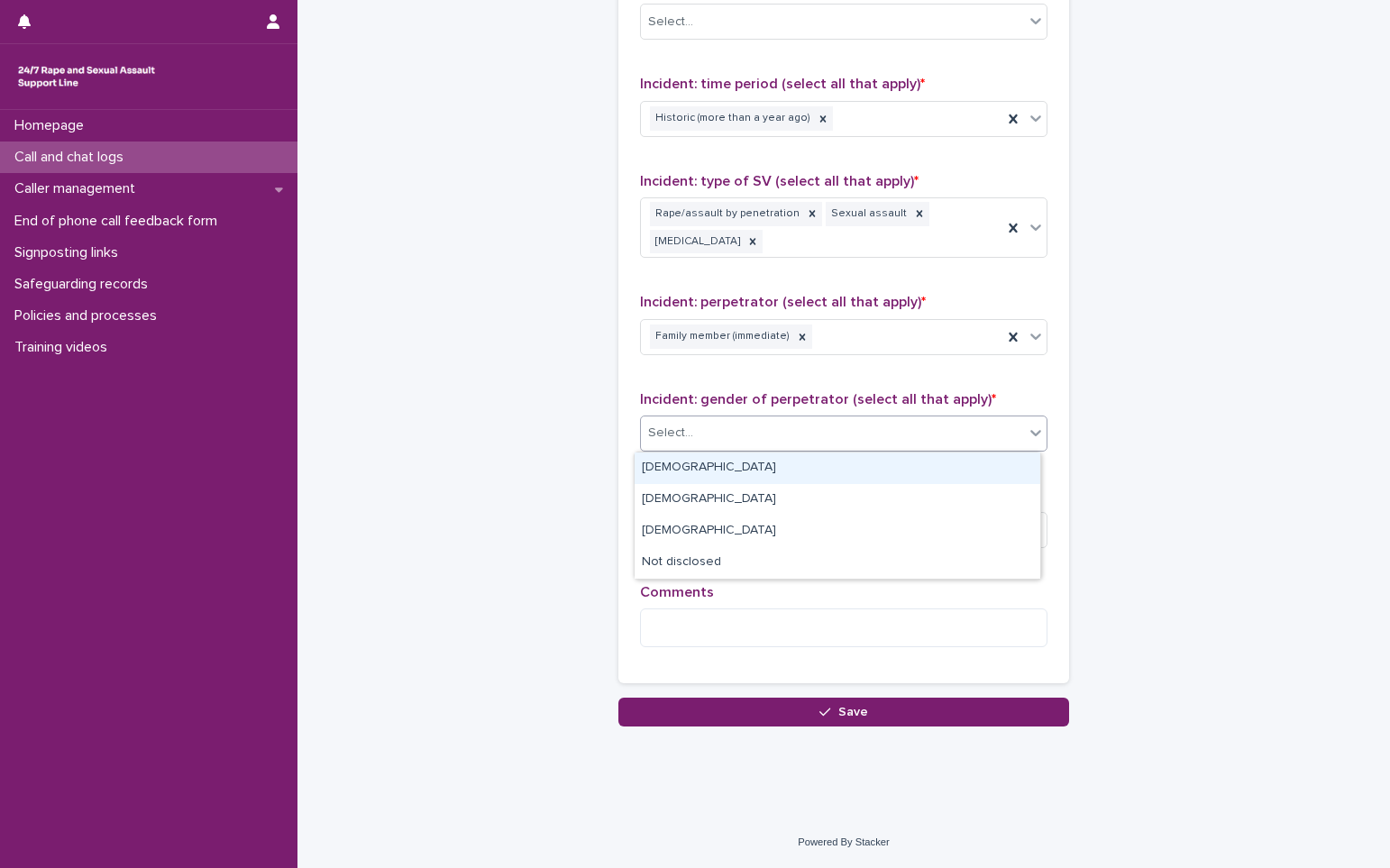
click at [684, 465] on div "[DEMOGRAPHIC_DATA]" at bounding box center [838, 468] width 406 height 31
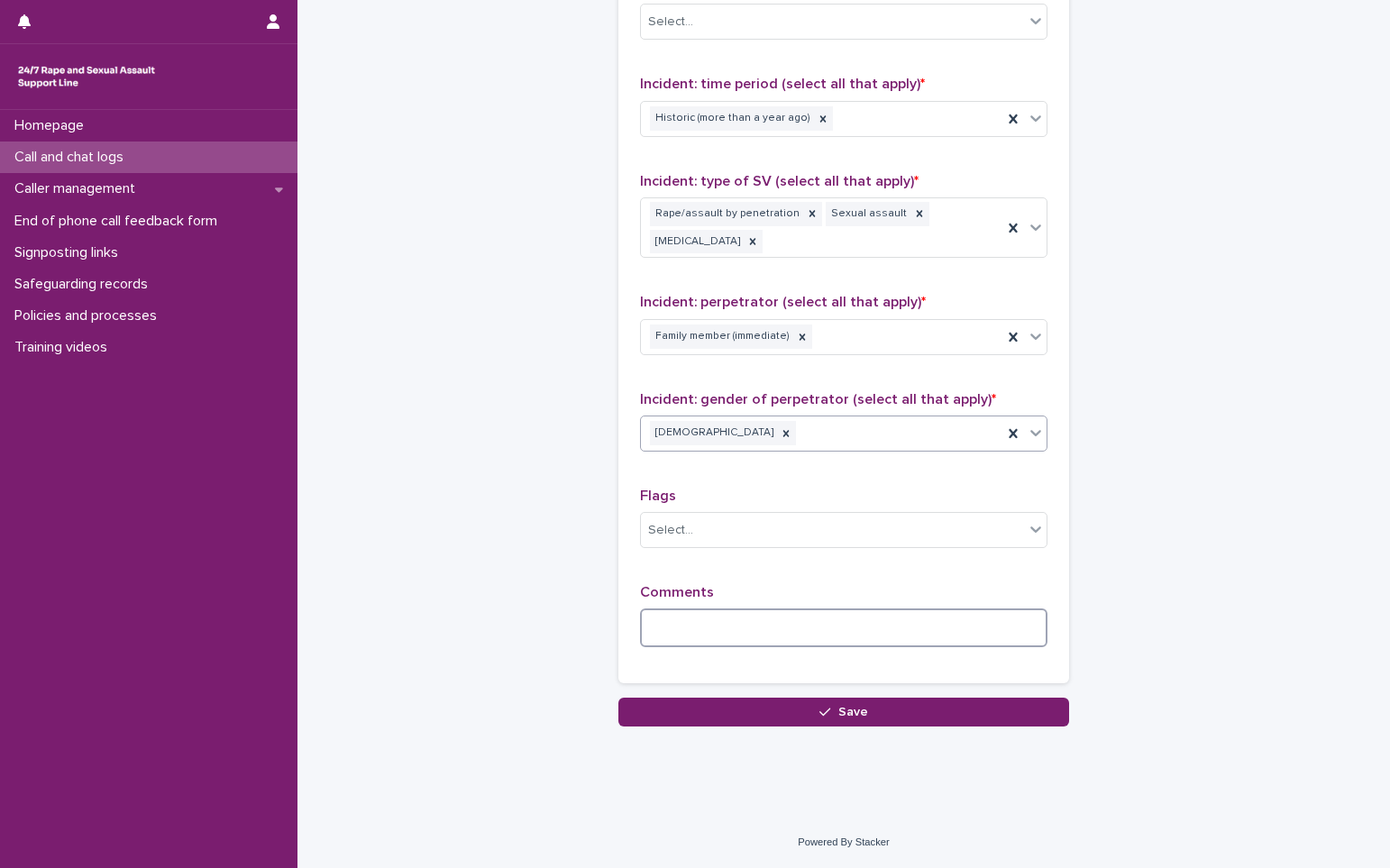
click at [680, 637] on textarea at bounding box center [843, 628] width 407 height 39
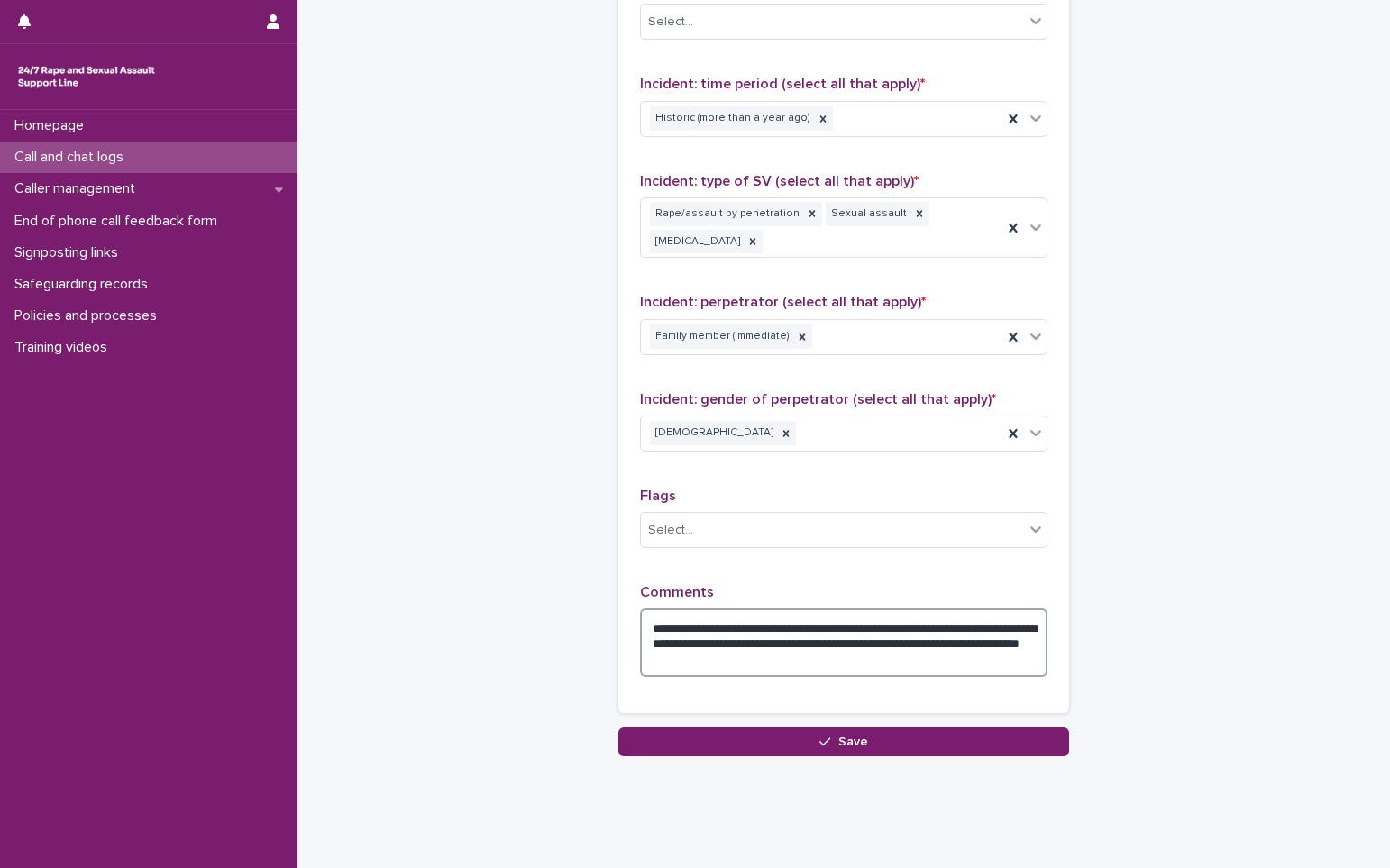
click at [932, 641] on textarea "**********" at bounding box center [843, 643] width 407 height 69
type textarea "**********"
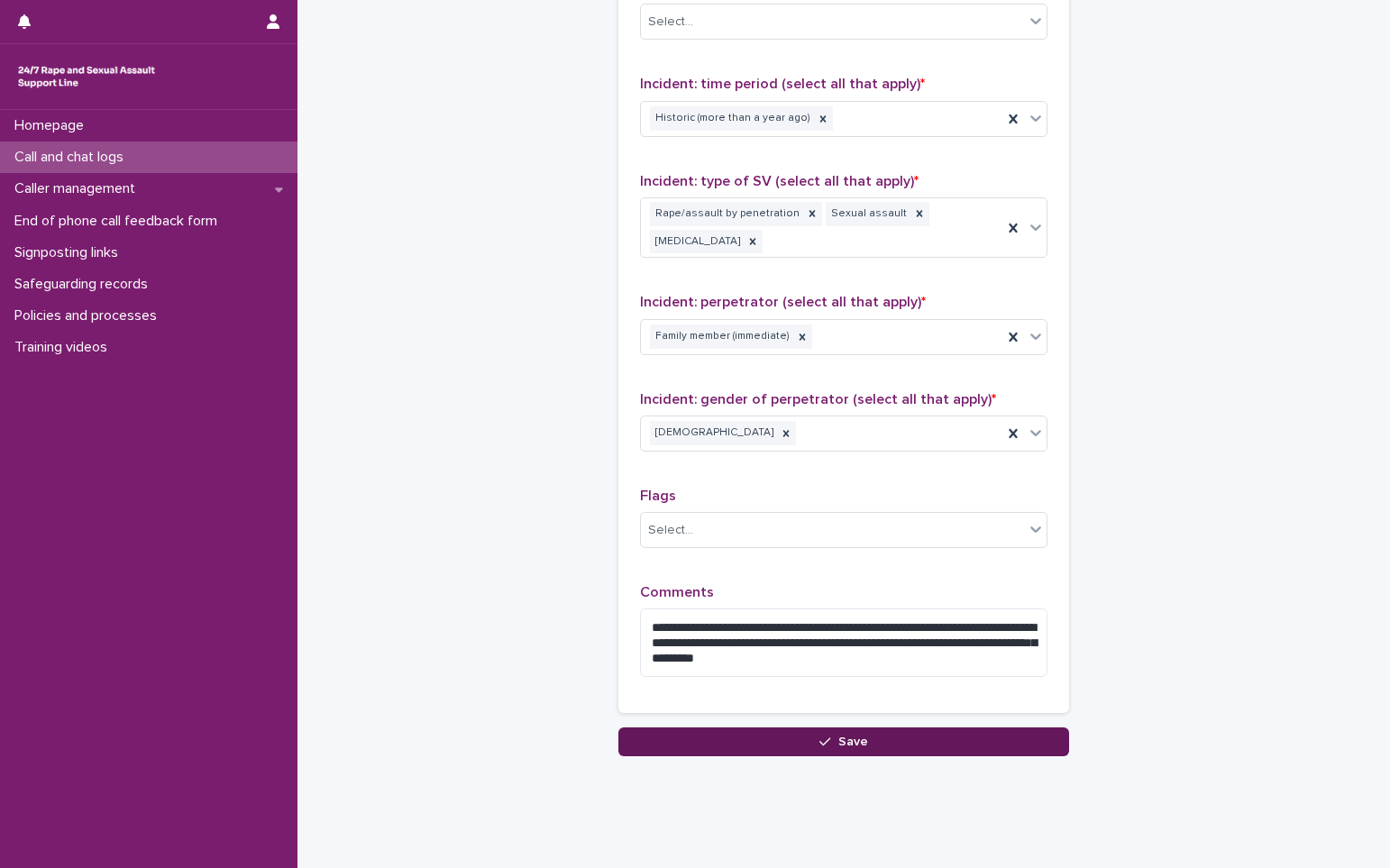
click at [764, 750] on button "Save" at bounding box center [843, 741] width 451 height 28
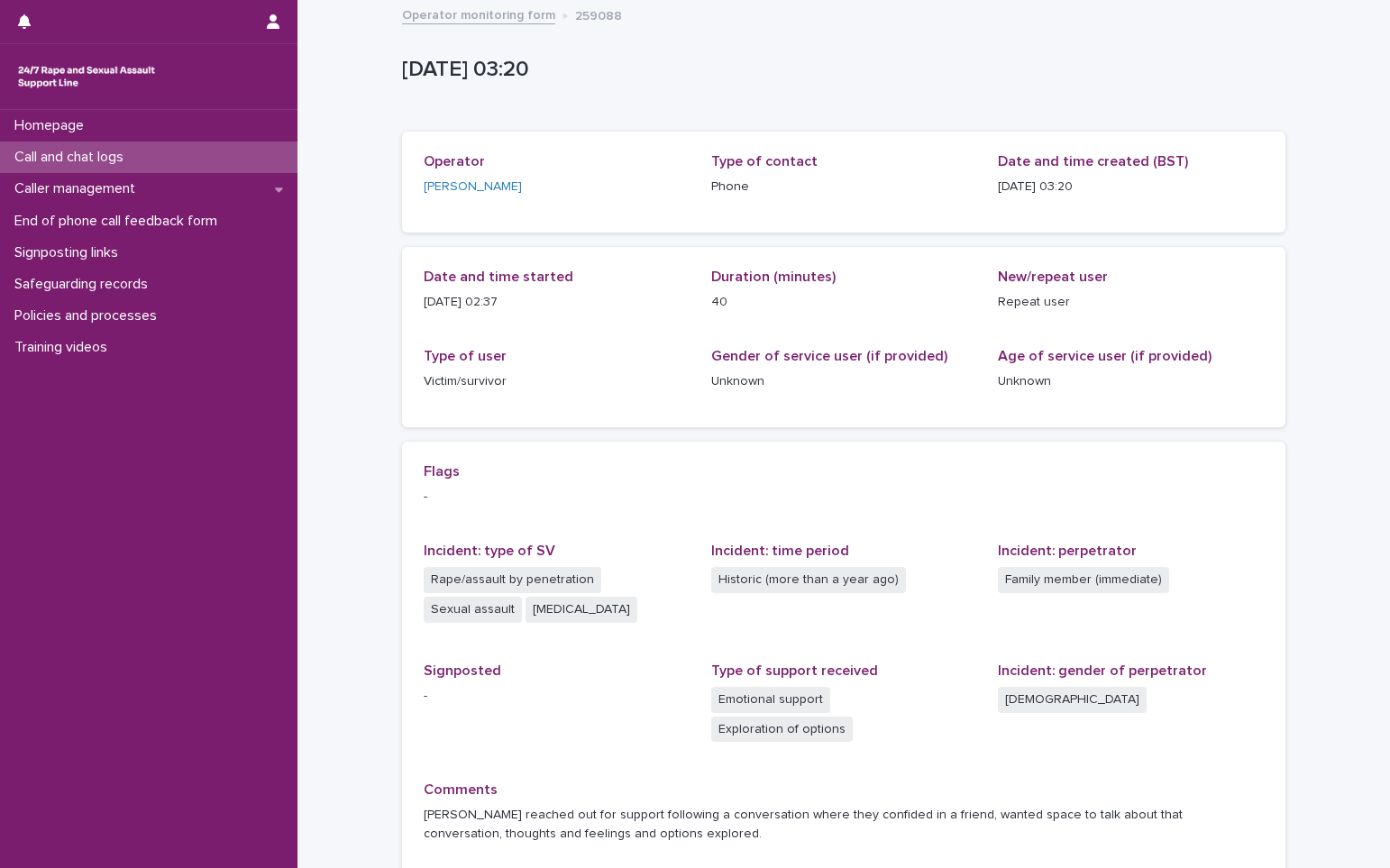
click at [70, 157] on p "Call and chat logs" at bounding box center [72, 157] width 130 height 17
